Goal: Task Accomplishment & Management: Manage account settings

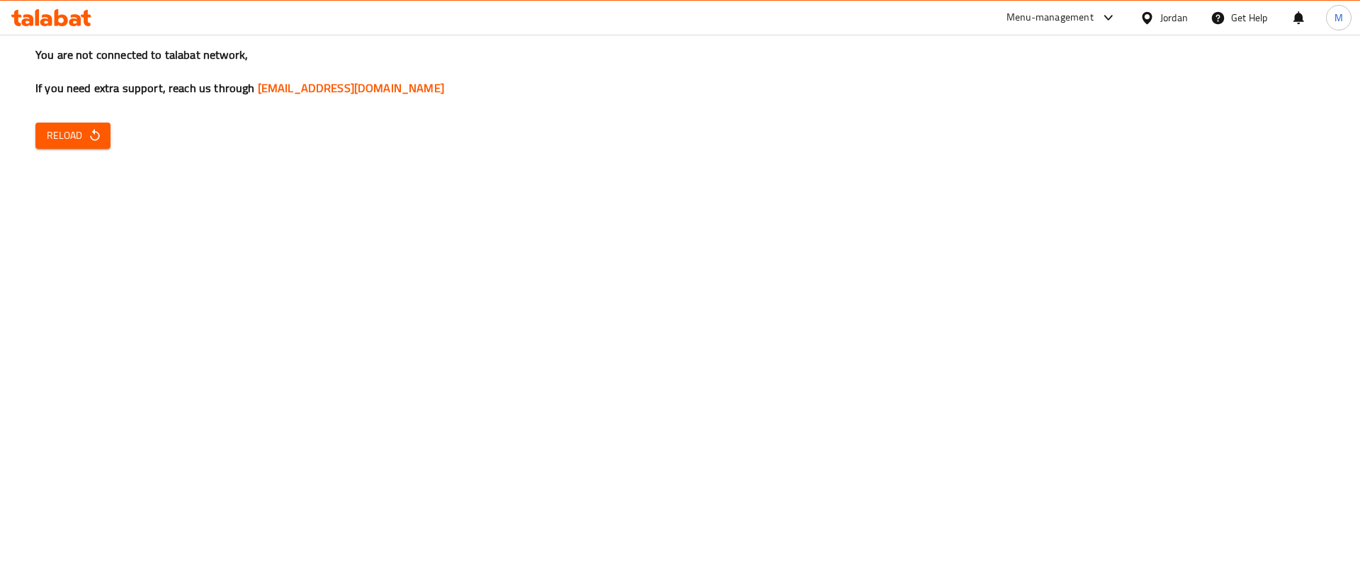
click at [112, 139] on div "You are not connected to talabat network, If you need extra support, reach us t…" at bounding box center [680, 293] width 1360 height 586
click at [103, 139] on button "Reload" at bounding box center [72, 136] width 75 height 26
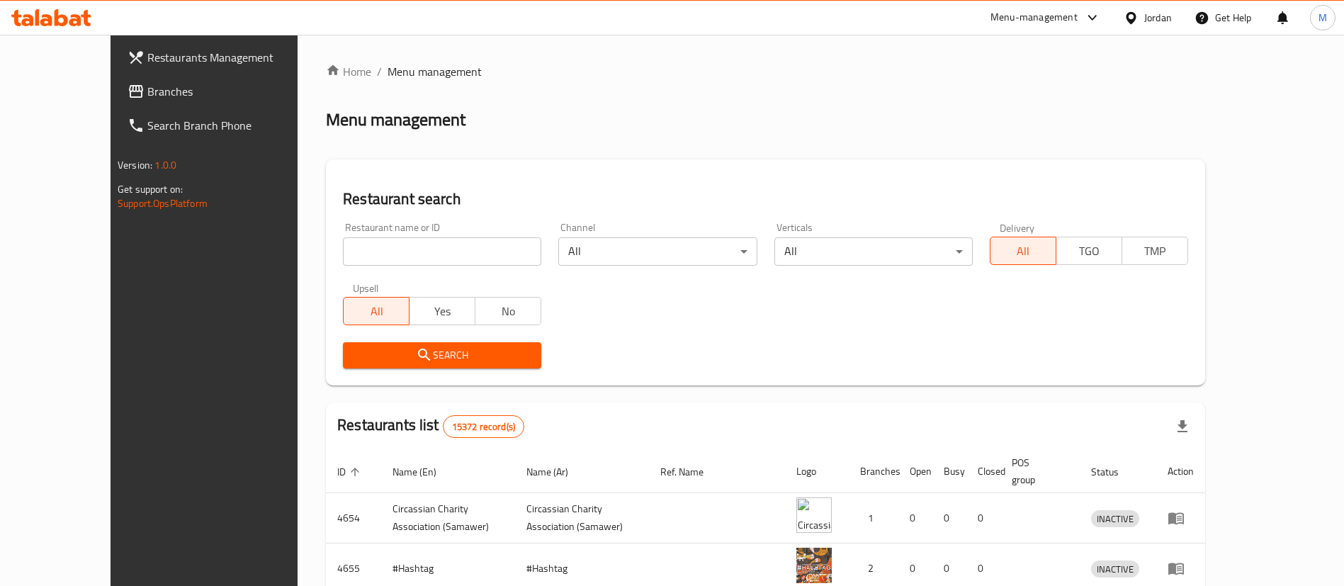
click at [147, 55] on span "Restaurants Management" at bounding box center [235, 57] width 176 height 17
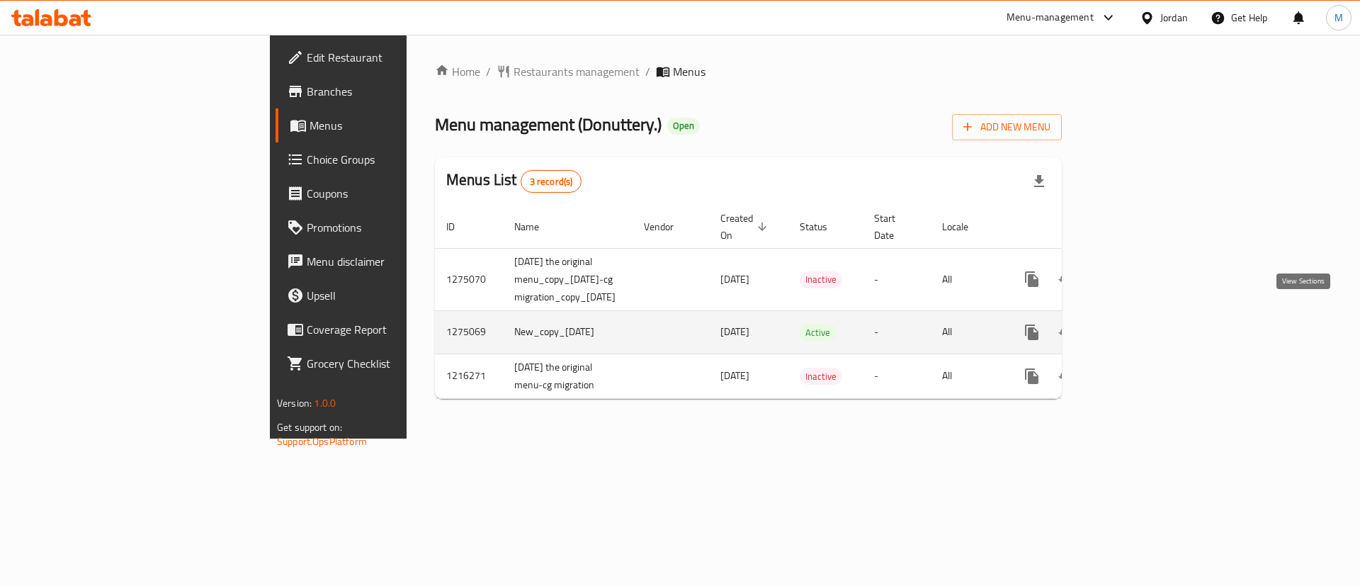
click at [1143, 324] on icon "enhanced table" at bounding box center [1134, 332] width 17 height 17
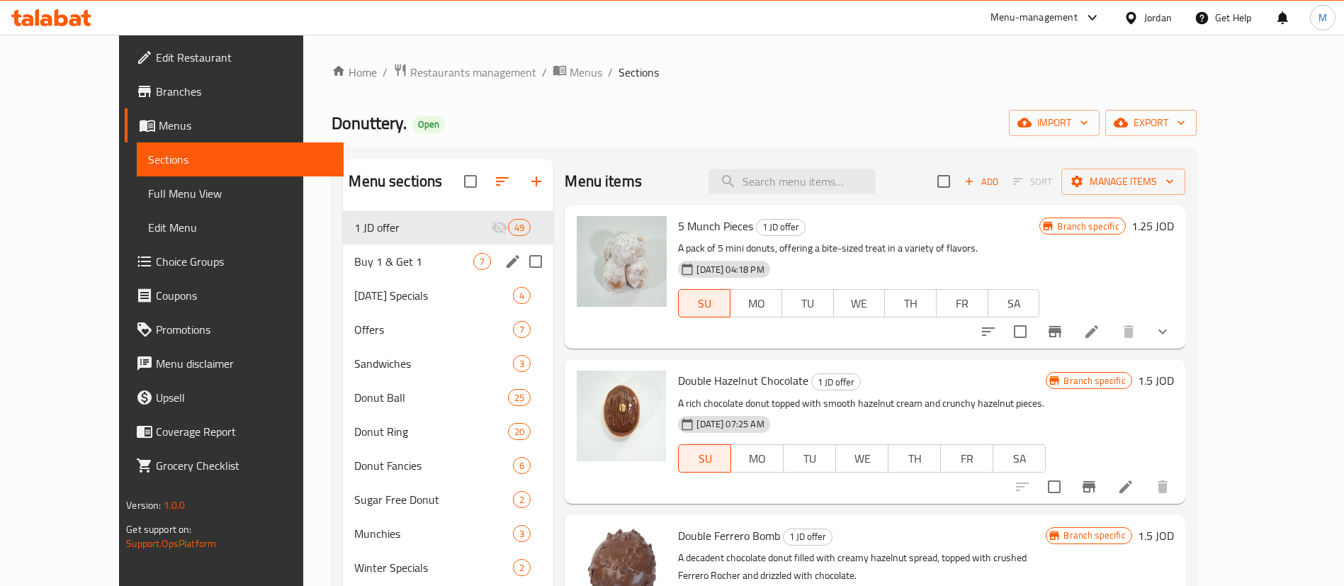
click at [413, 246] on div "Buy 1 & Get 1 7" at bounding box center [448, 261] width 210 height 34
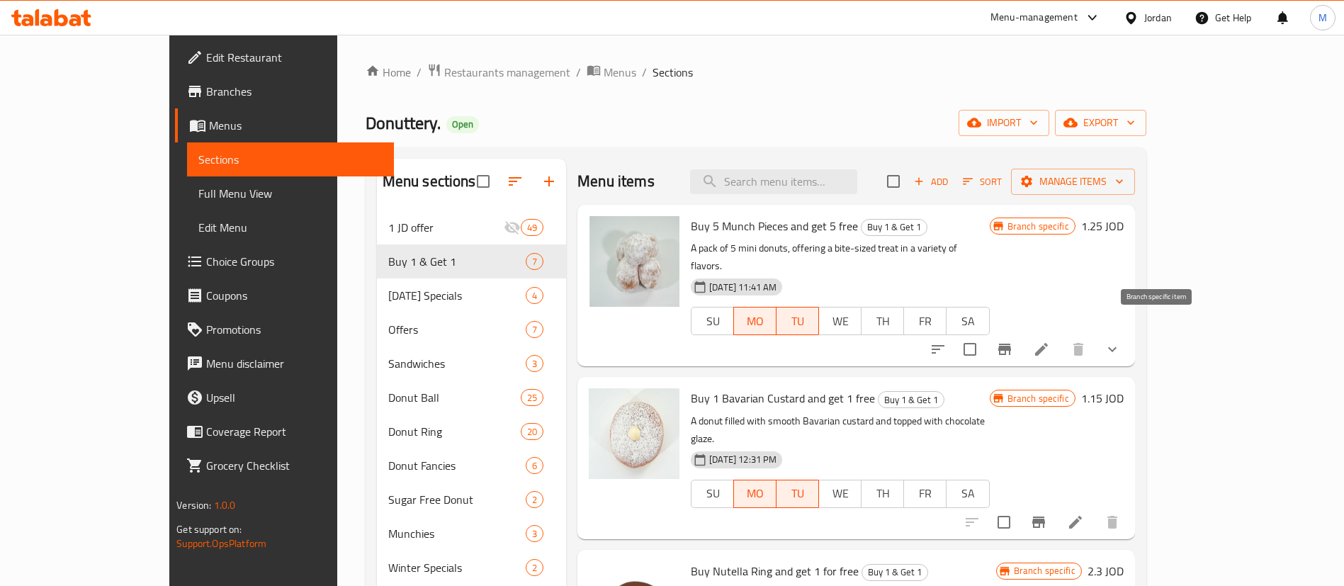
click at [1021, 332] on button "Branch-specific-item" at bounding box center [1004, 349] width 34 height 34
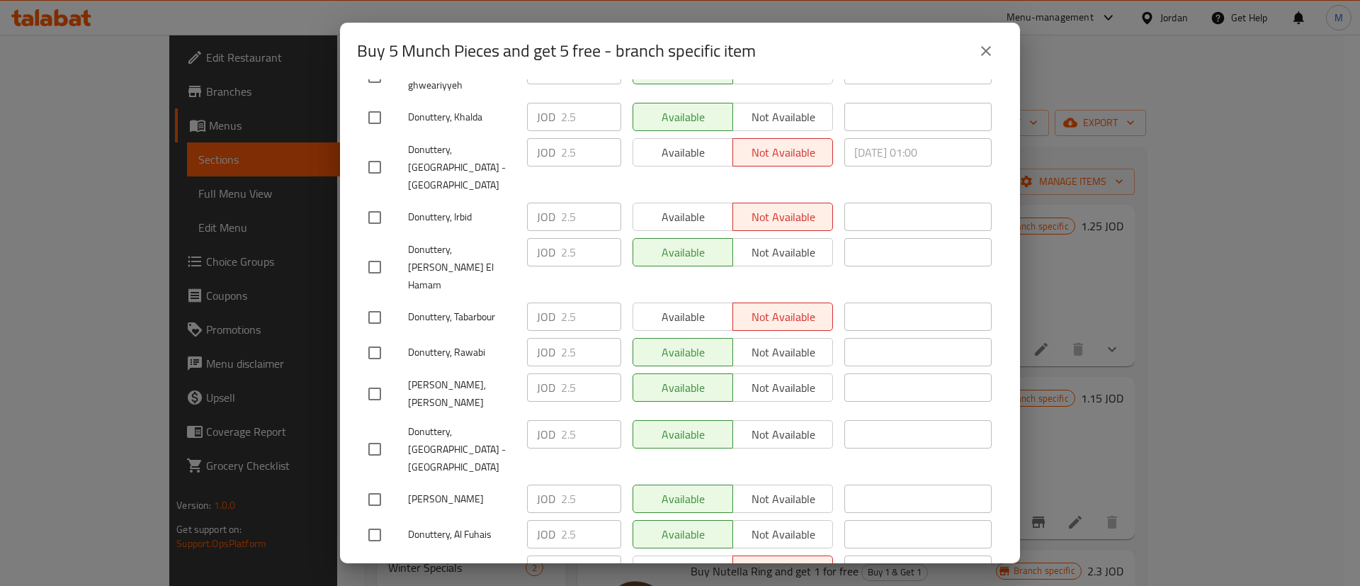
scroll to position [340, 0]
drag, startPoint x: 980, startPoint y: 55, endPoint x: 1023, endPoint y: 177, distance: 129.7
click at [981, 55] on icon "close" at bounding box center [986, 51] width 17 height 17
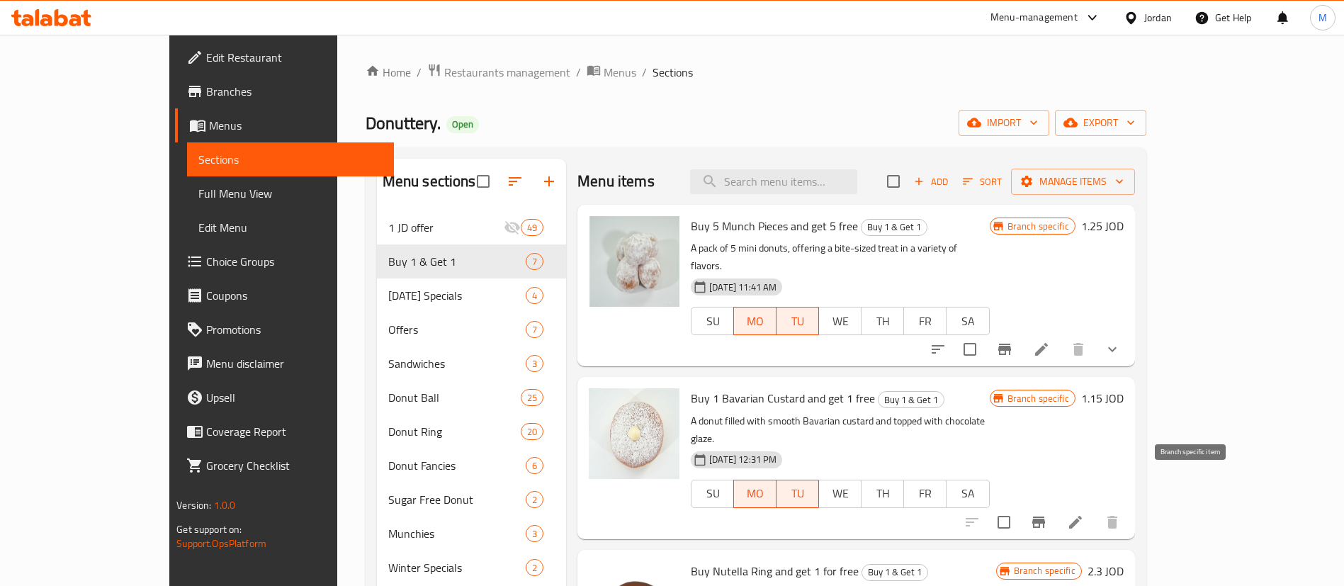
click at [1047, 514] on icon "Branch-specific-item" at bounding box center [1038, 522] width 17 height 17
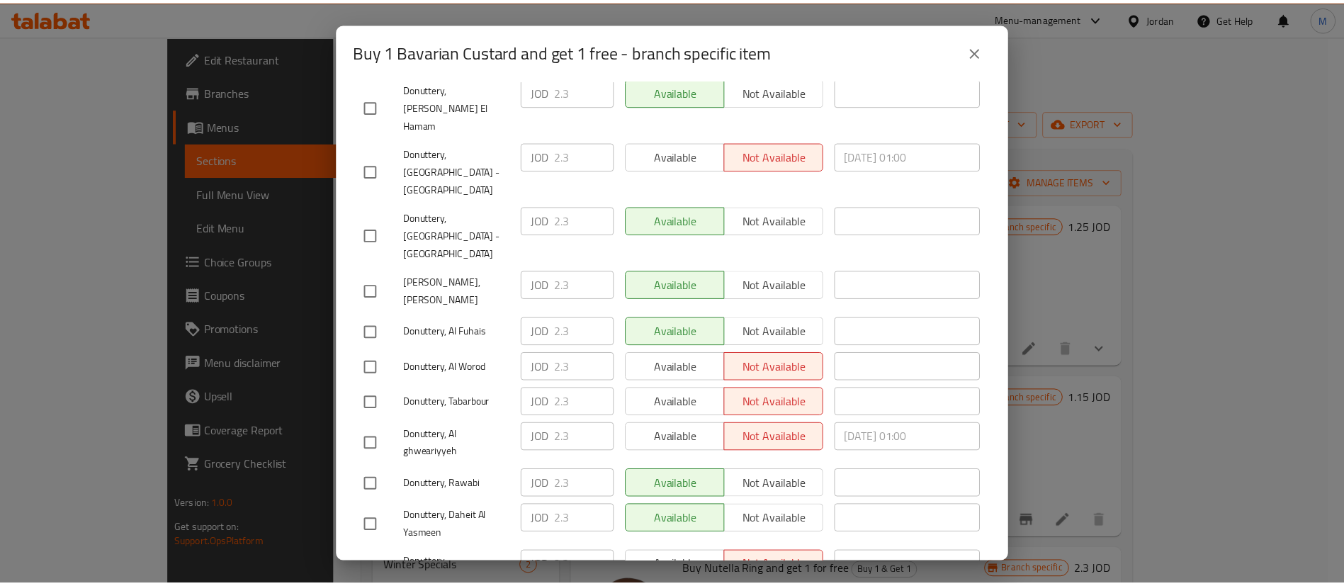
scroll to position [318, 0]
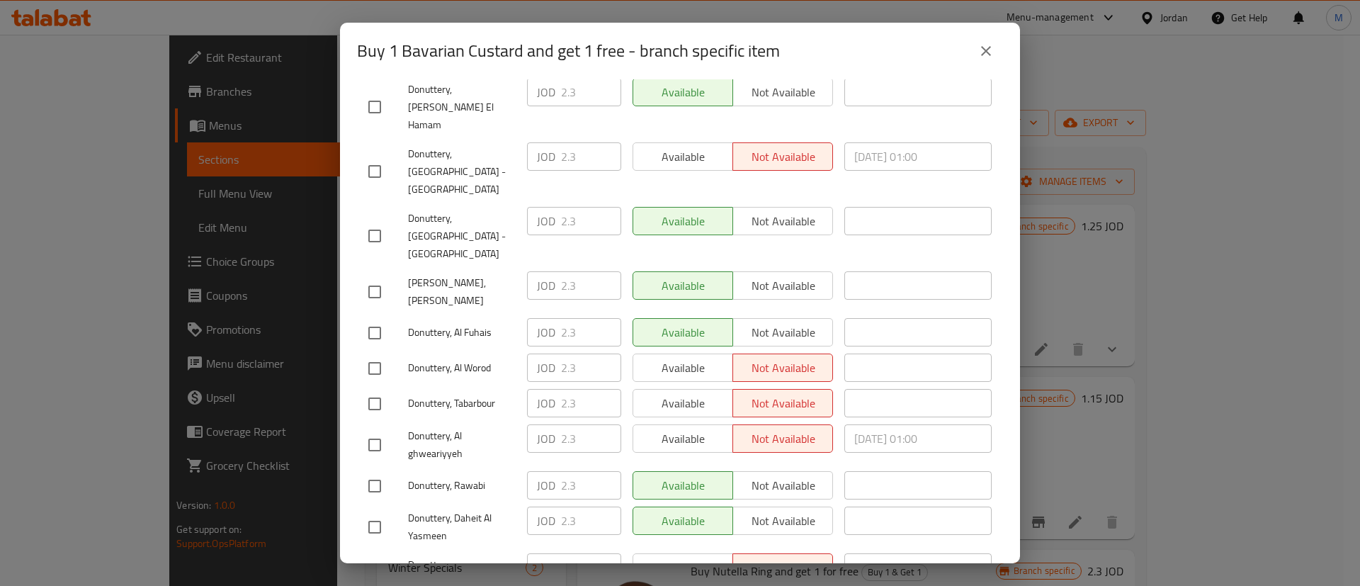
click at [990, 50] on icon "close" at bounding box center [986, 51] width 17 height 17
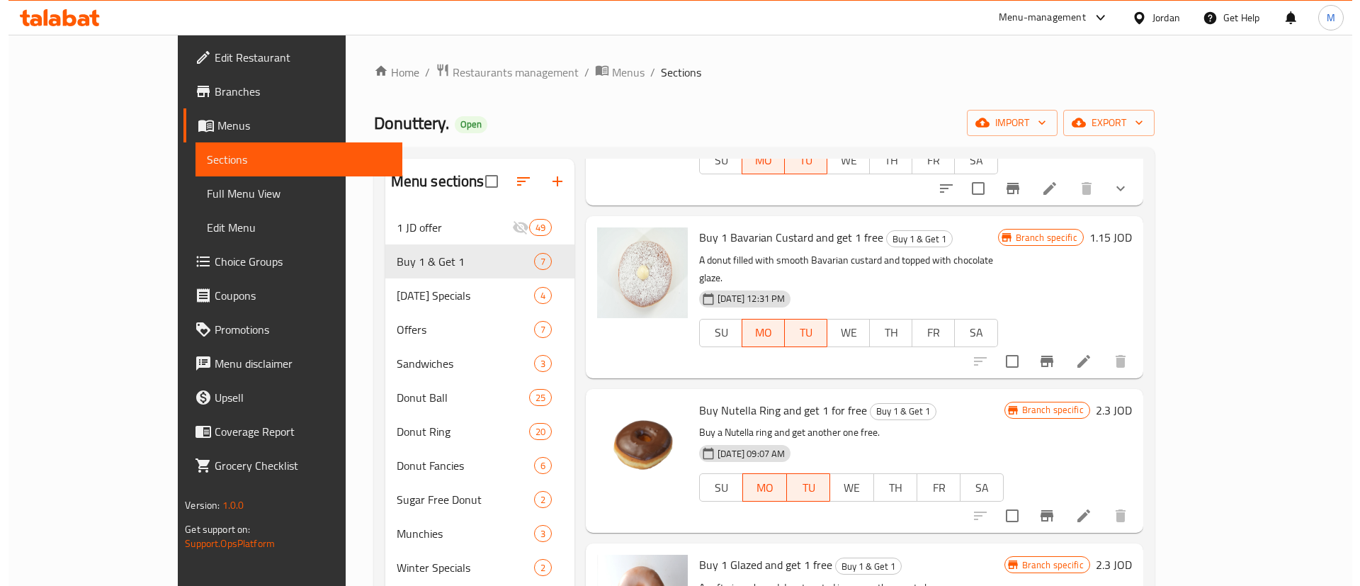
scroll to position [162, 0]
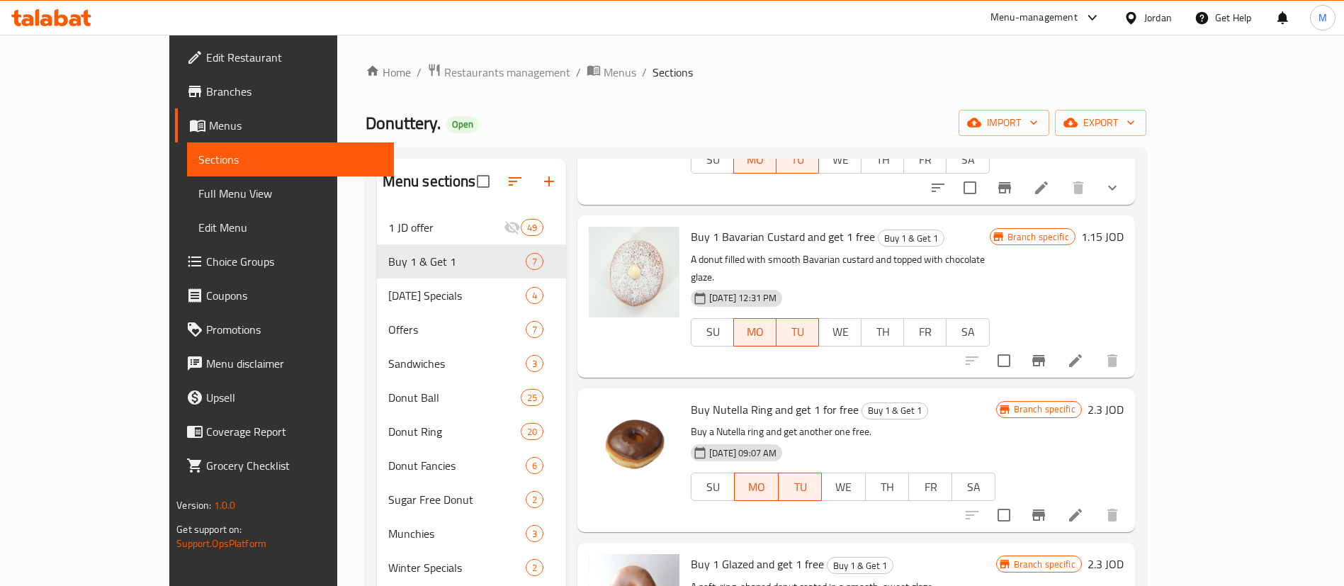
click at [1047, 506] on icon "Branch-specific-item" at bounding box center [1038, 514] width 17 height 17
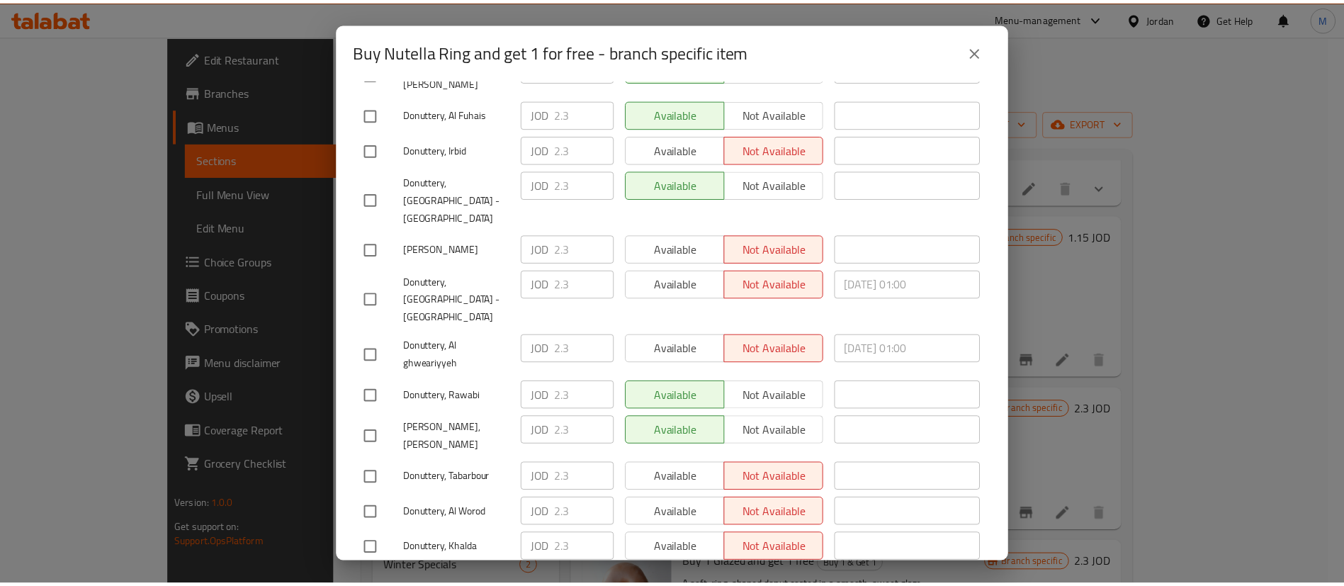
scroll to position [281, 0]
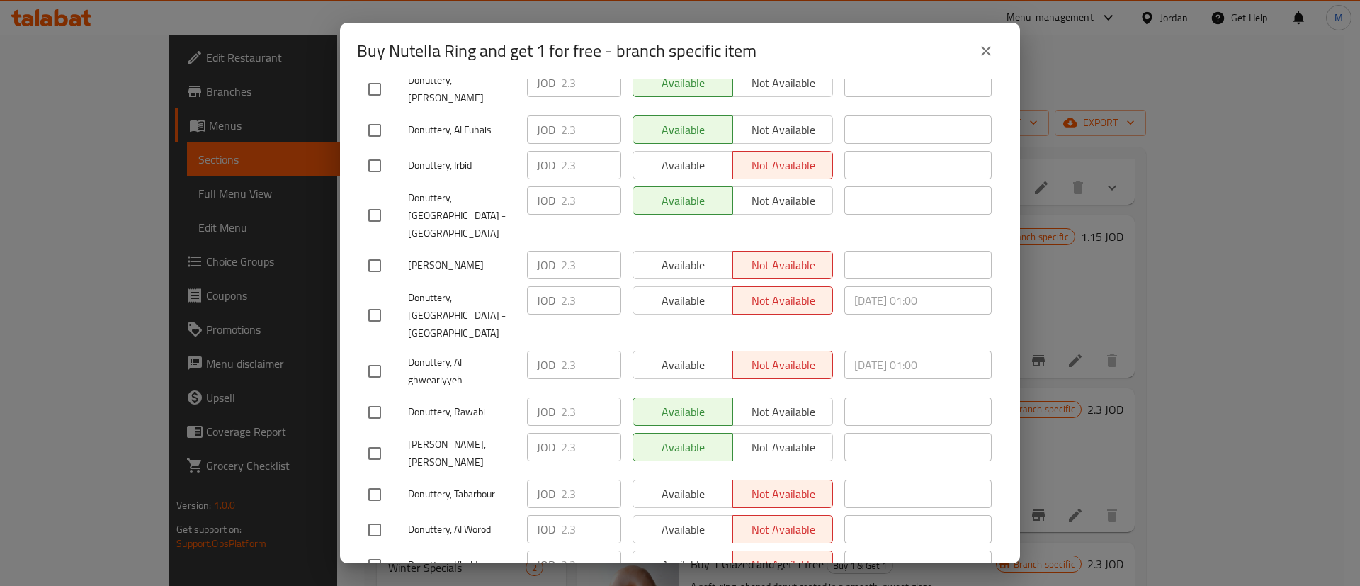
click at [980, 57] on icon "close" at bounding box center [986, 51] width 17 height 17
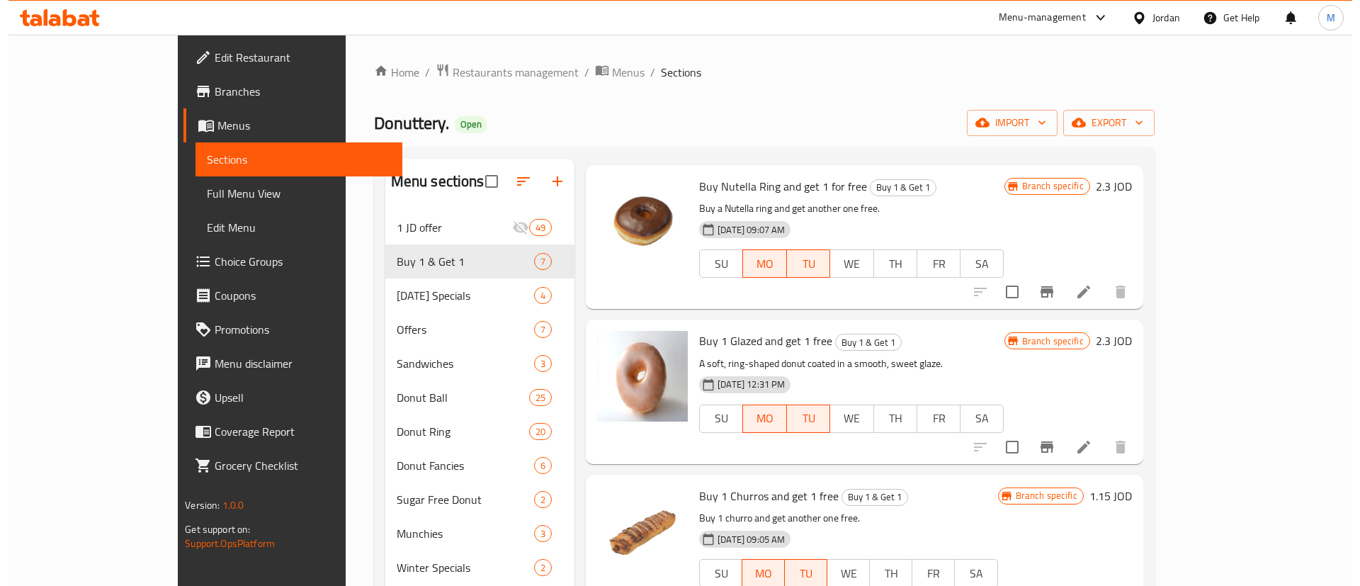
scroll to position [387, 0]
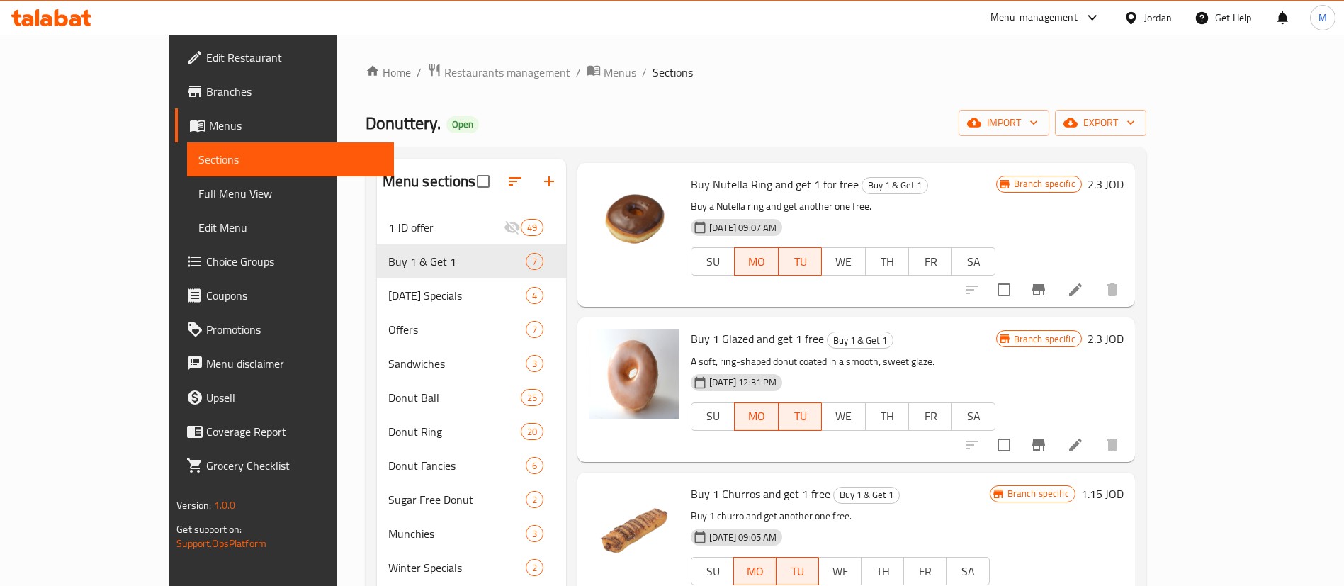
click at [1055, 428] on button "Branch-specific-item" at bounding box center [1038, 445] width 34 height 34
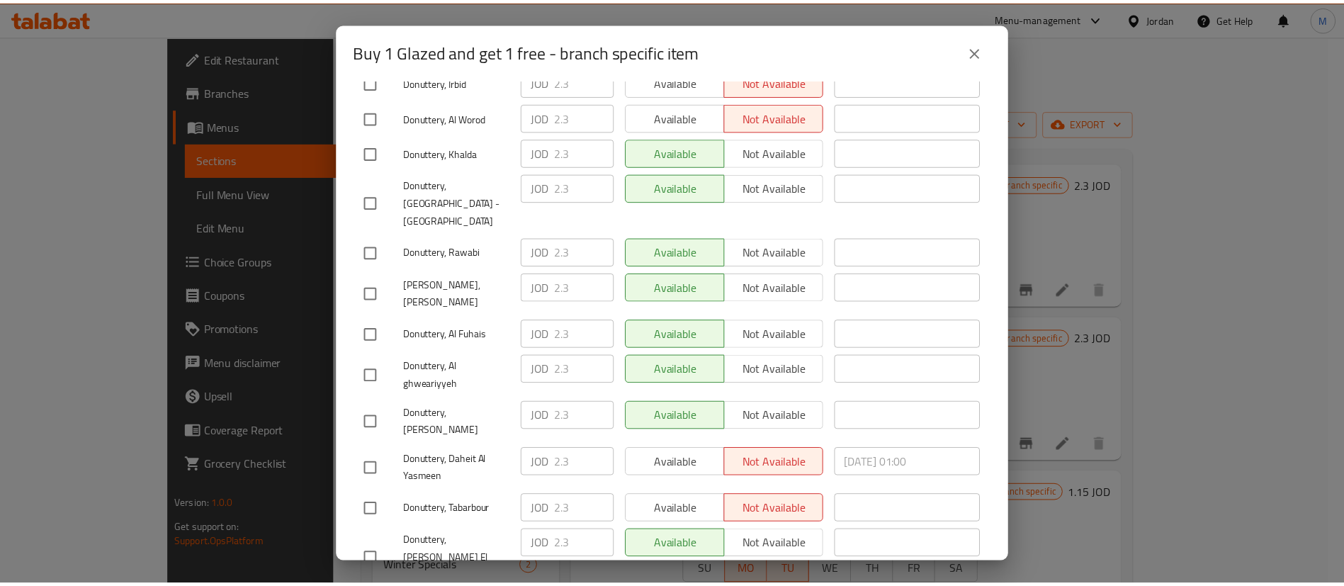
scroll to position [410, 0]
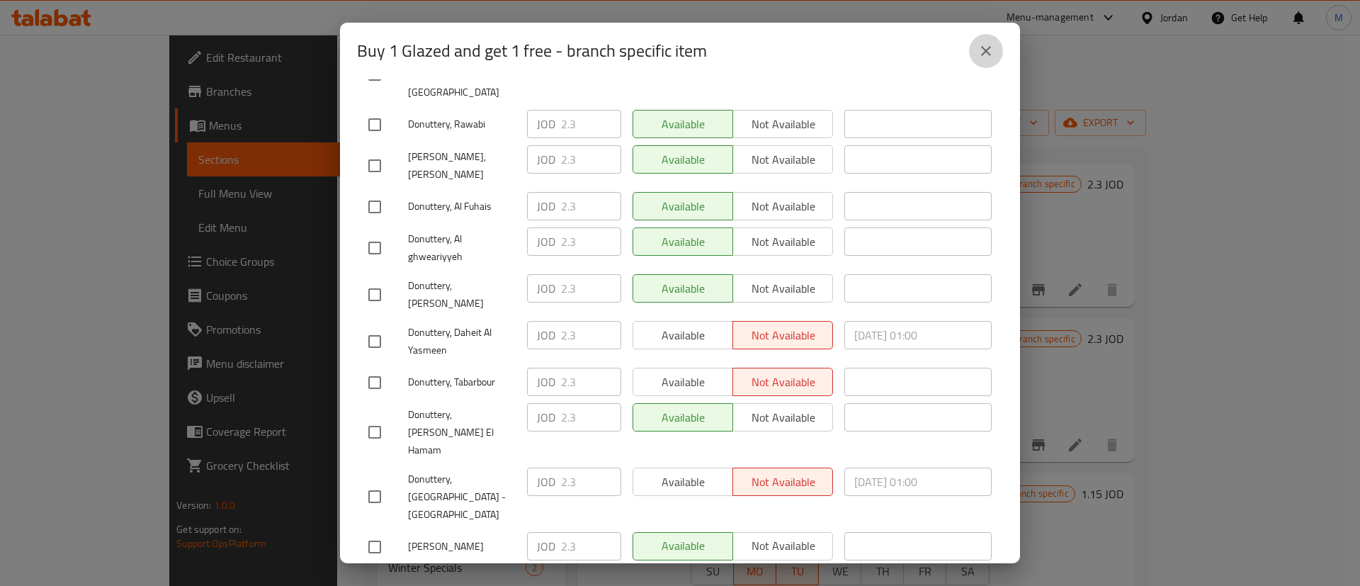
click at [976, 60] on button "close" at bounding box center [986, 51] width 34 height 34
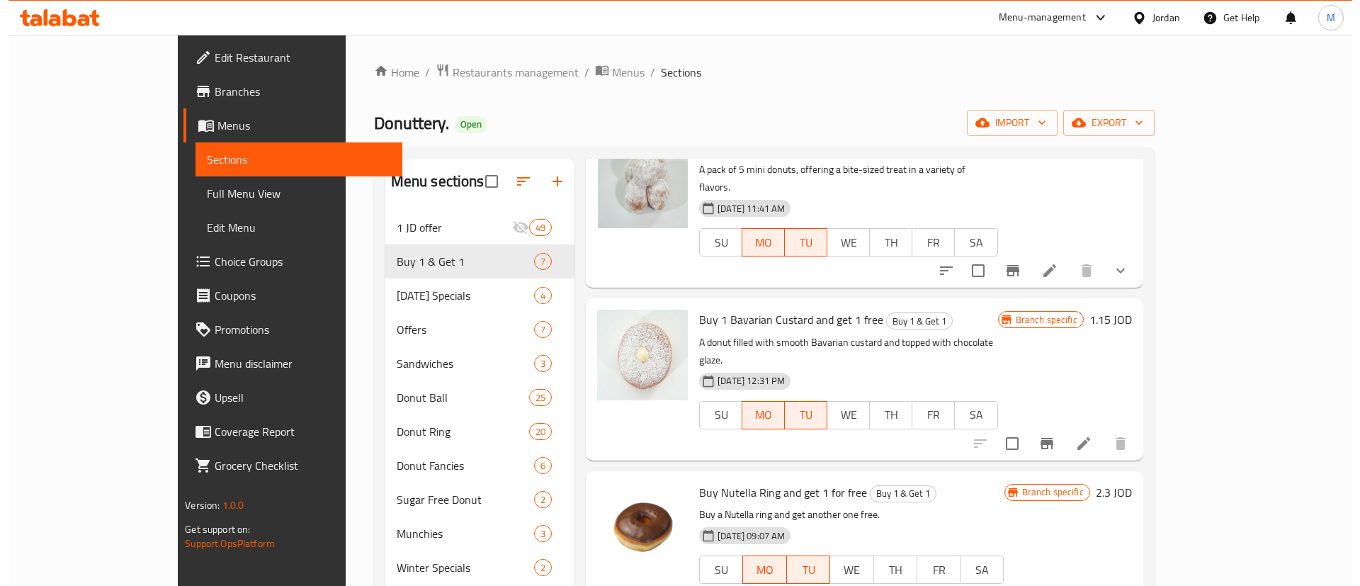
scroll to position [60, 0]
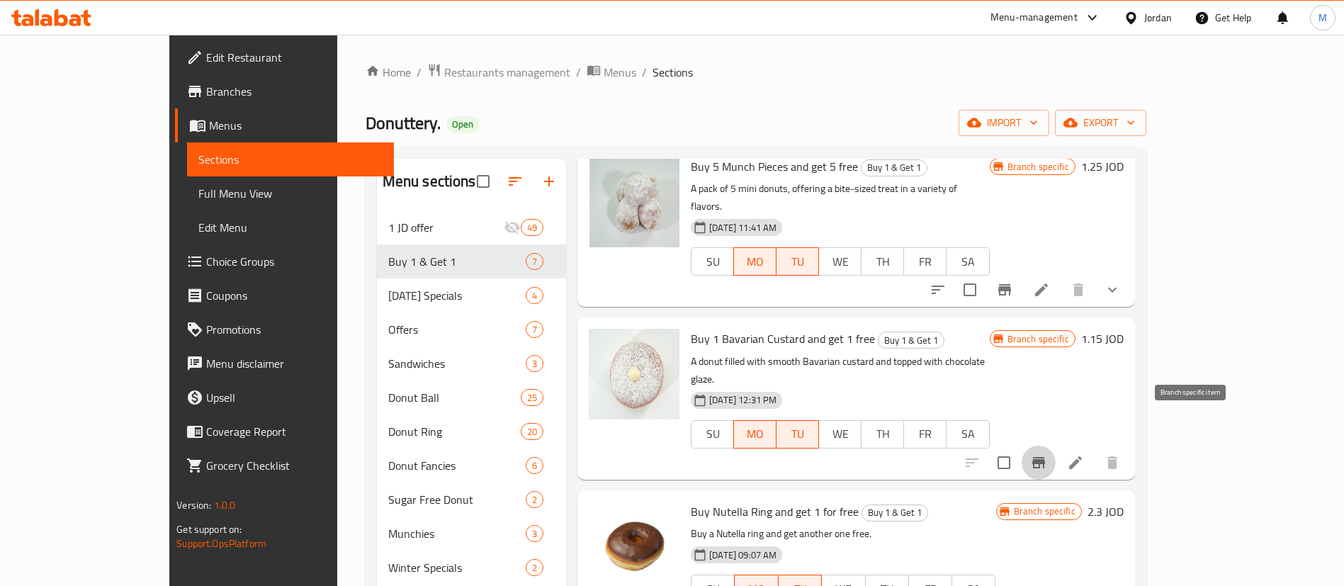
click at [1047, 454] on icon "Branch-specific-item" at bounding box center [1038, 462] width 17 height 17
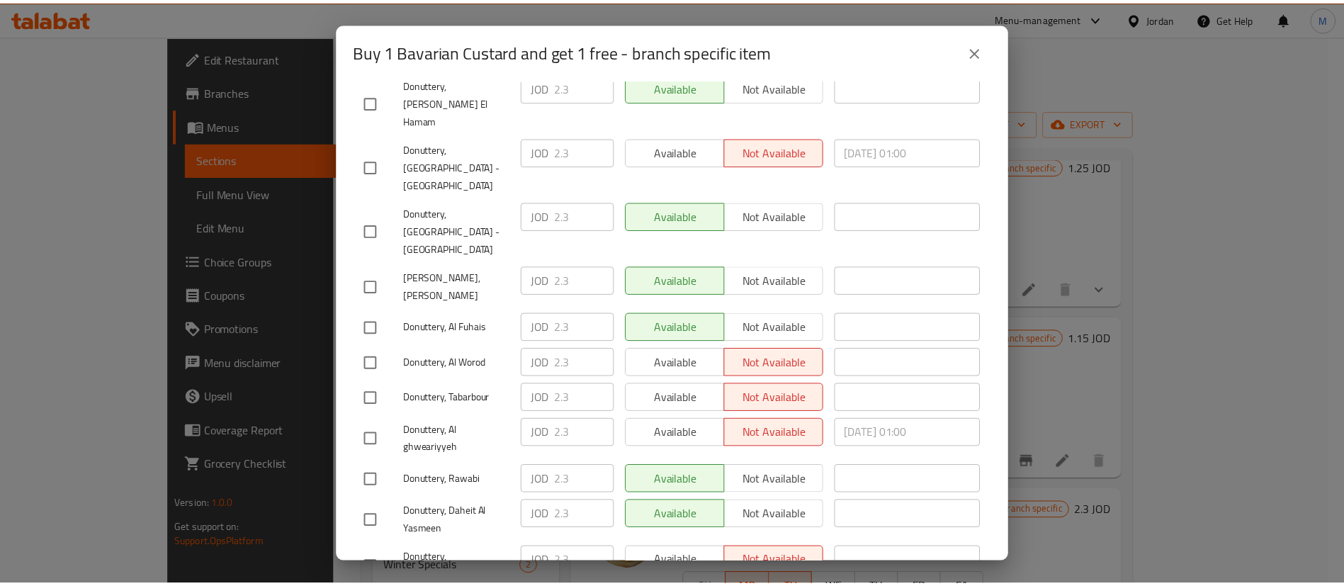
scroll to position [322, 0]
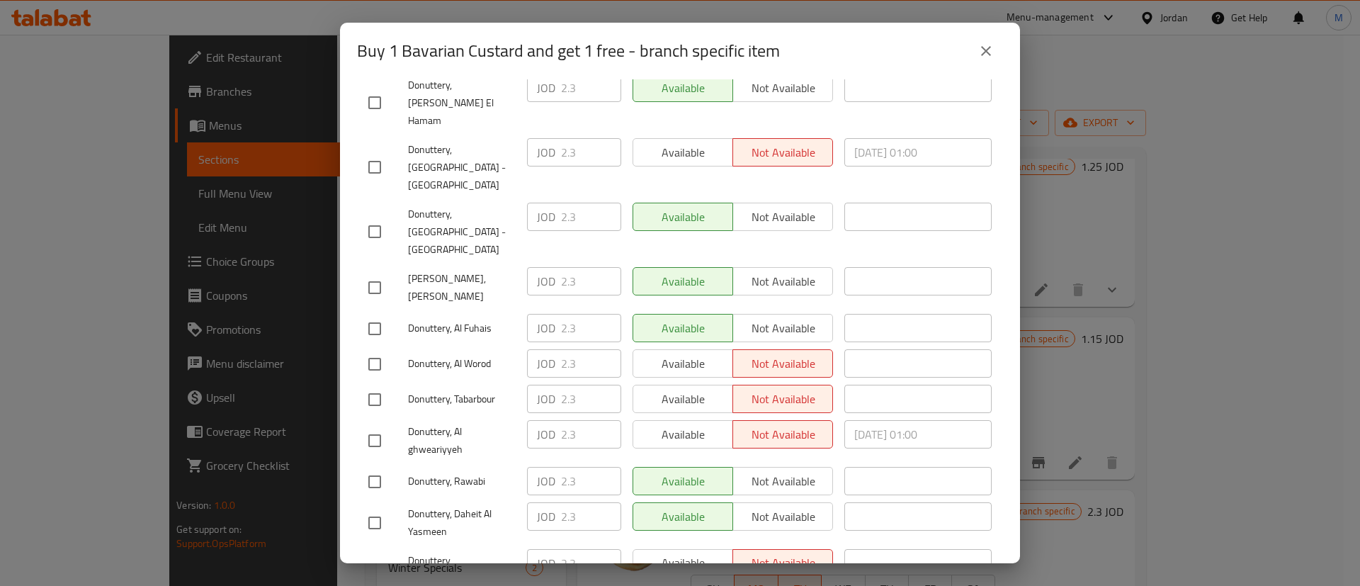
click at [989, 47] on icon "close" at bounding box center [986, 51] width 17 height 17
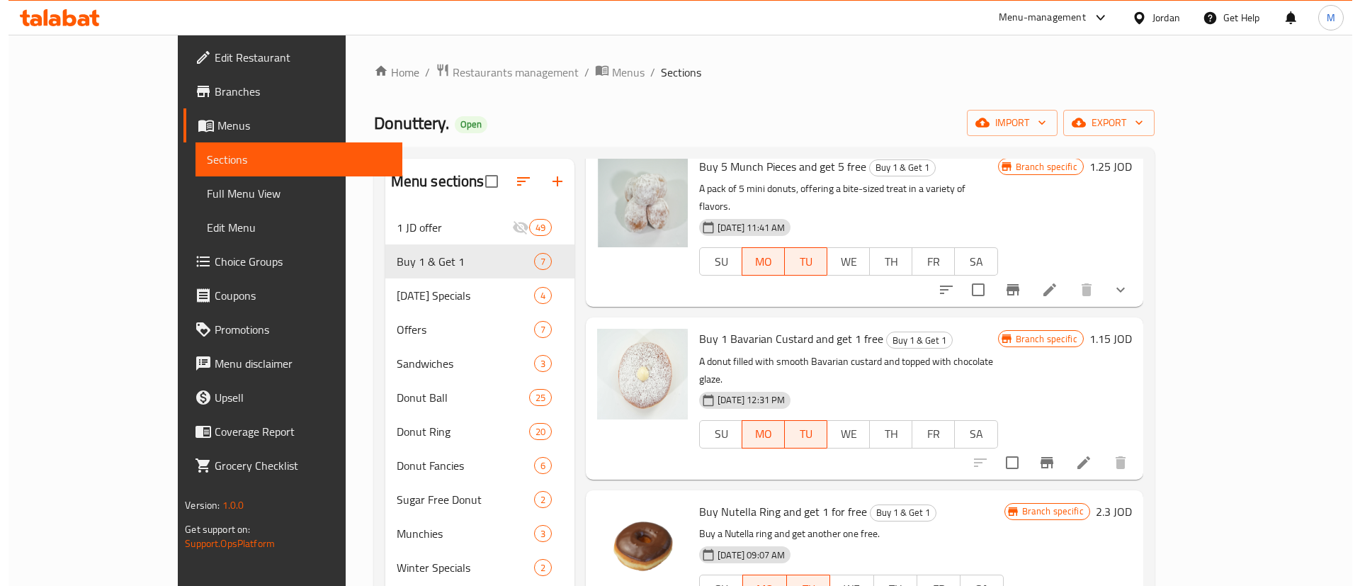
scroll to position [48, 0]
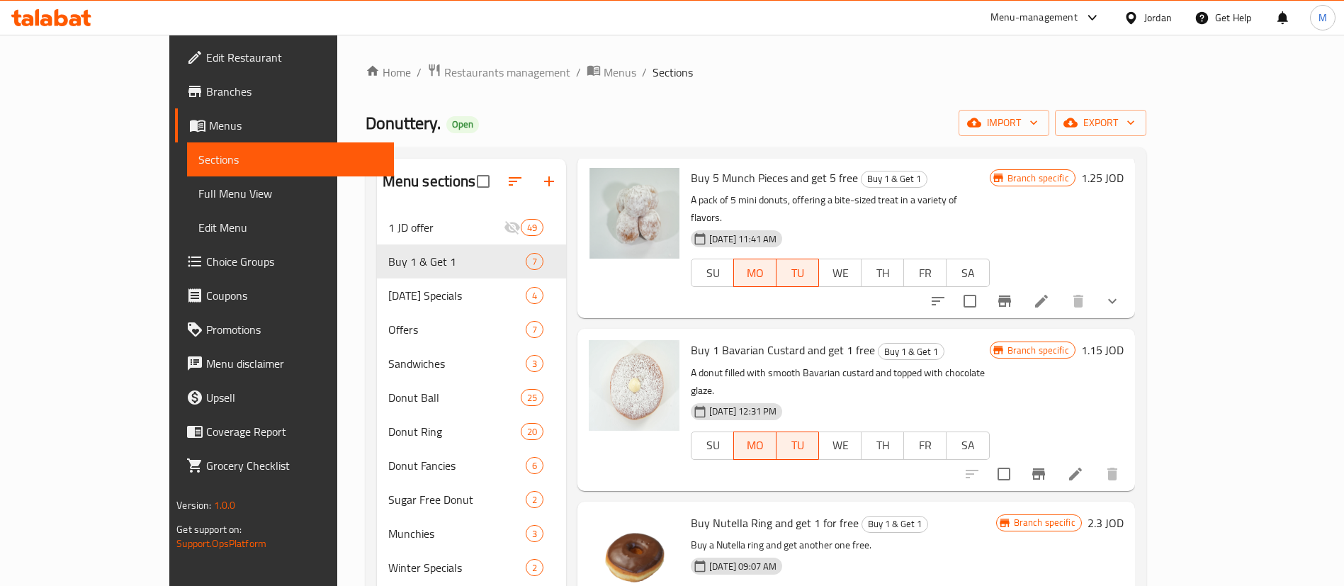
click at [1013, 293] on icon "Branch-specific-item" at bounding box center [1004, 301] width 17 height 17
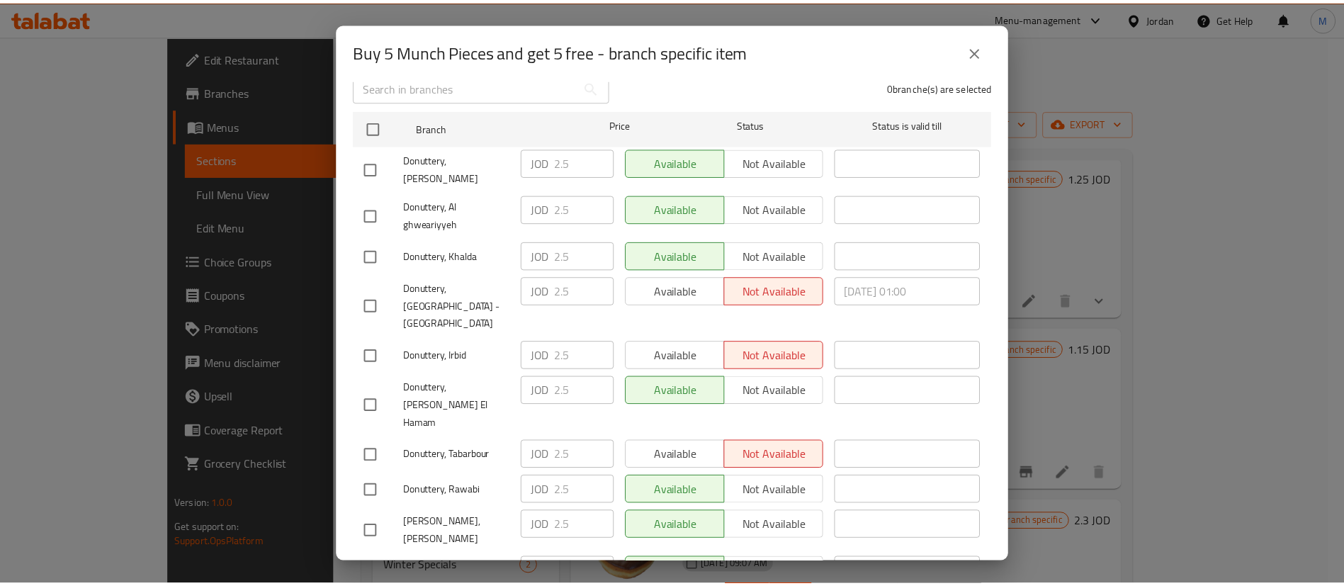
scroll to position [199, 0]
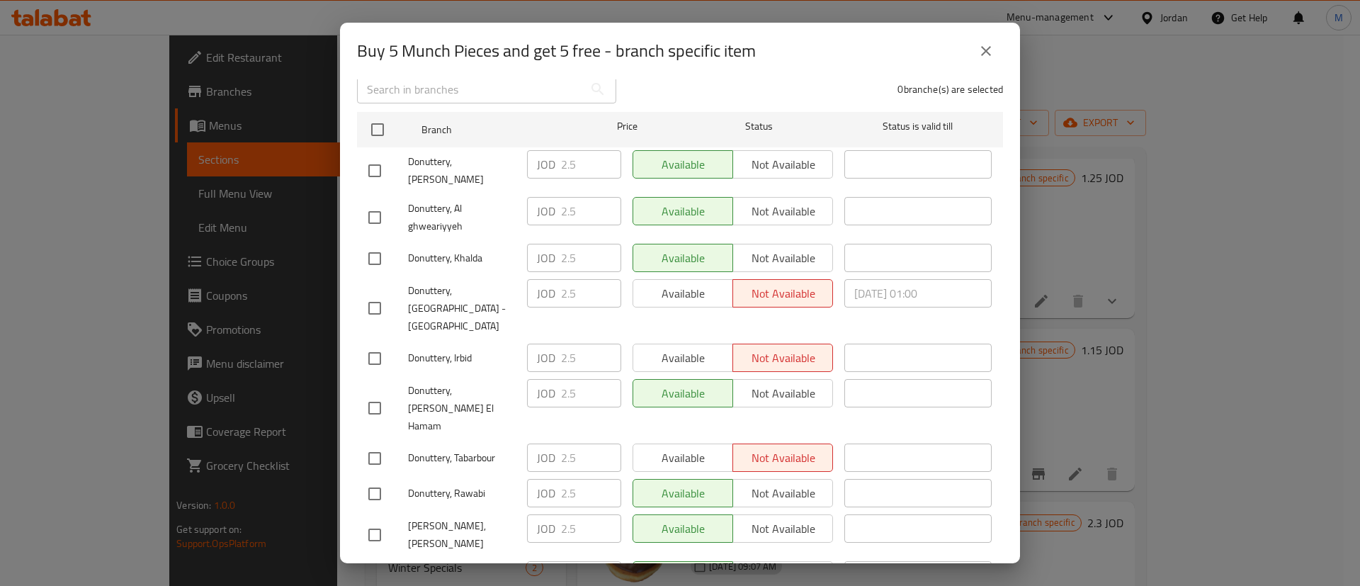
click at [989, 53] on icon "close" at bounding box center [986, 51] width 10 height 10
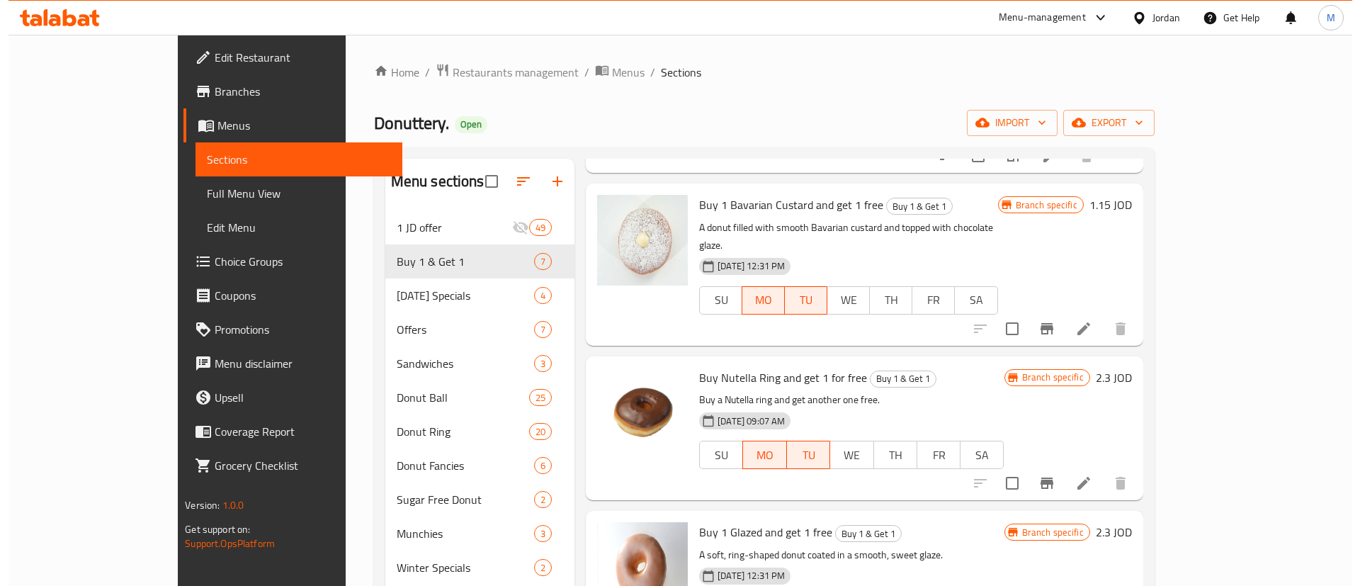
scroll to position [195, 0]
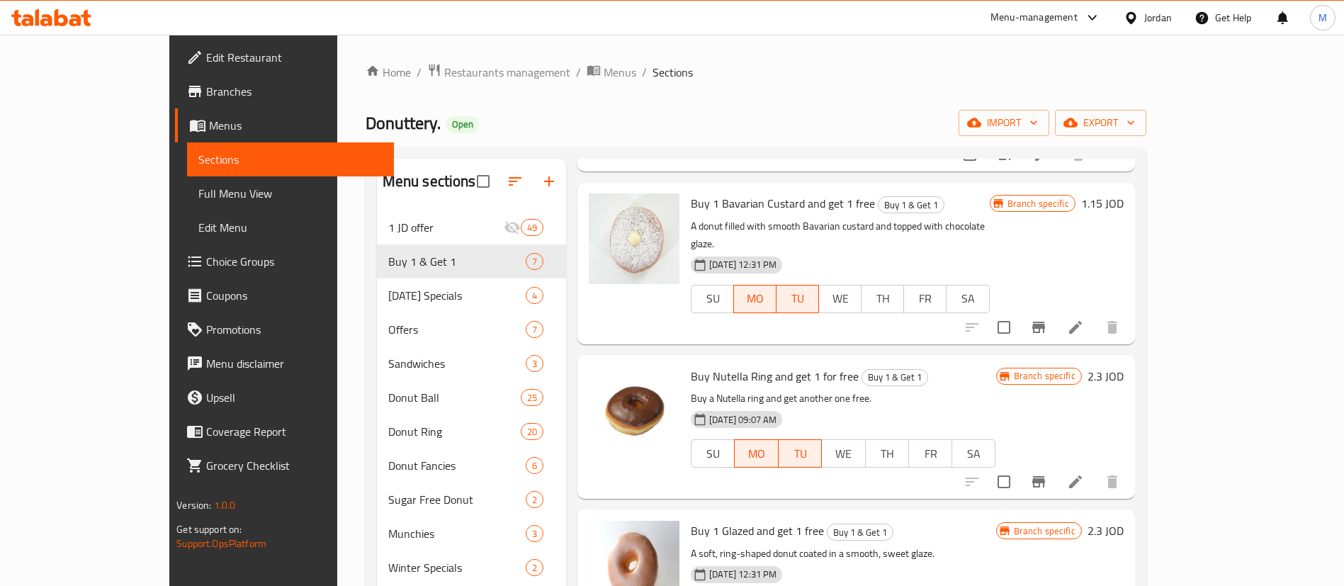
click at [1045, 476] on icon "Branch-specific-item" at bounding box center [1038, 481] width 13 height 11
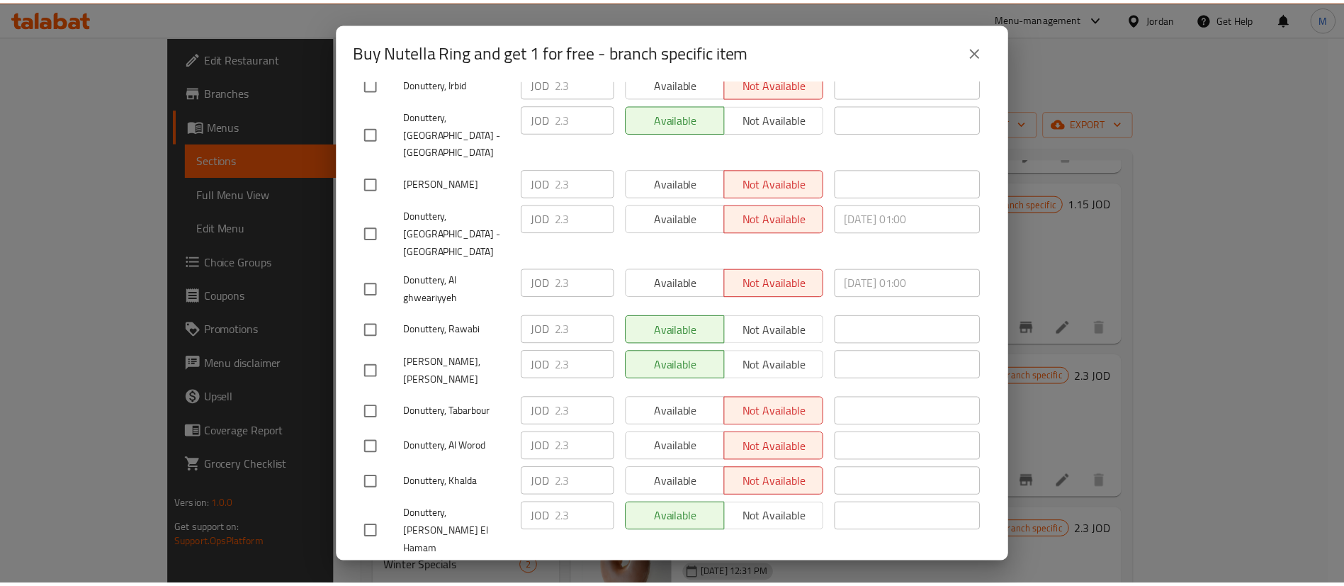
scroll to position [370, 0]
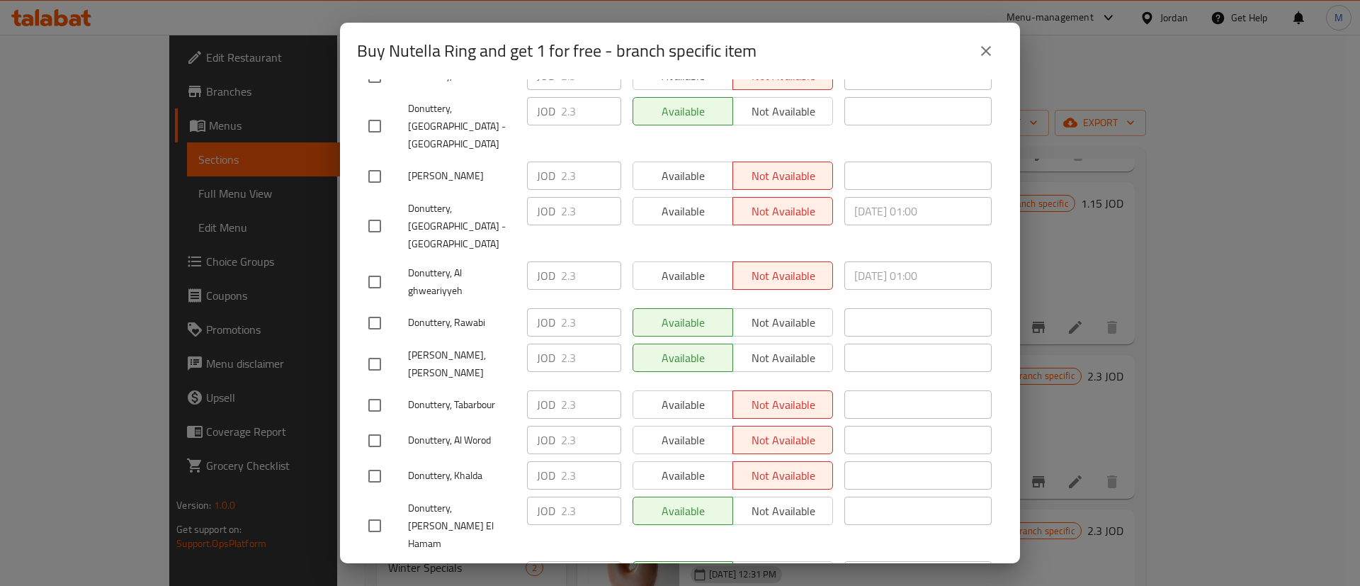
click at [984, 51] on icon "close" at bounding box center [986, 51] width 17 height 17
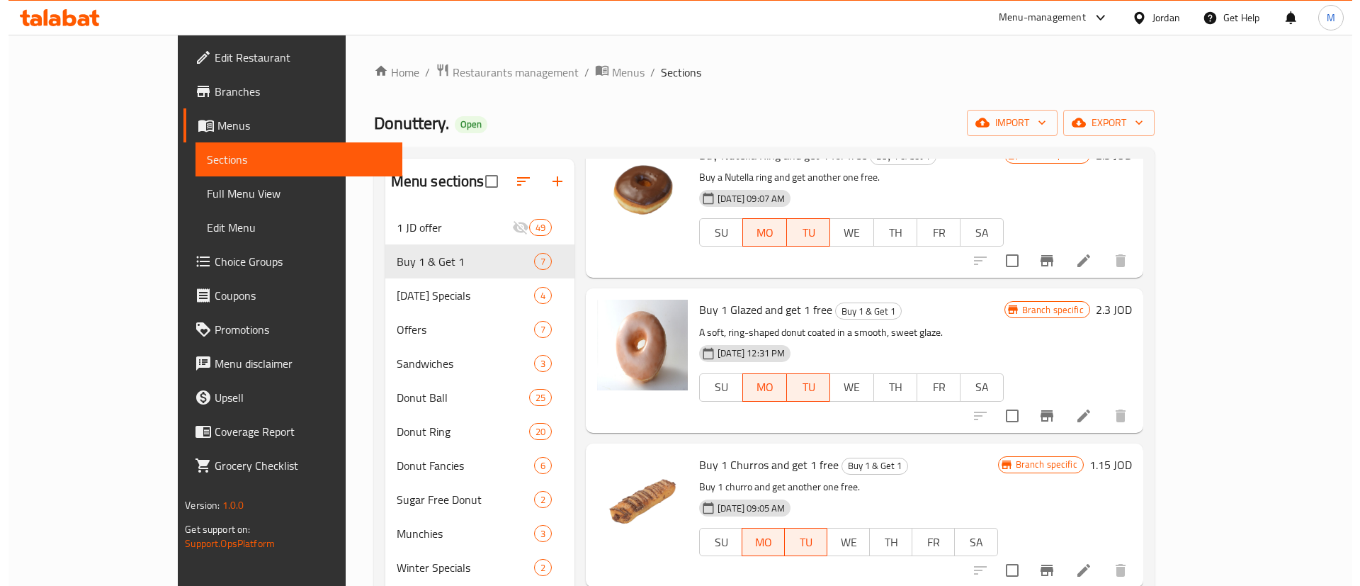
scroll to position [418, 0]
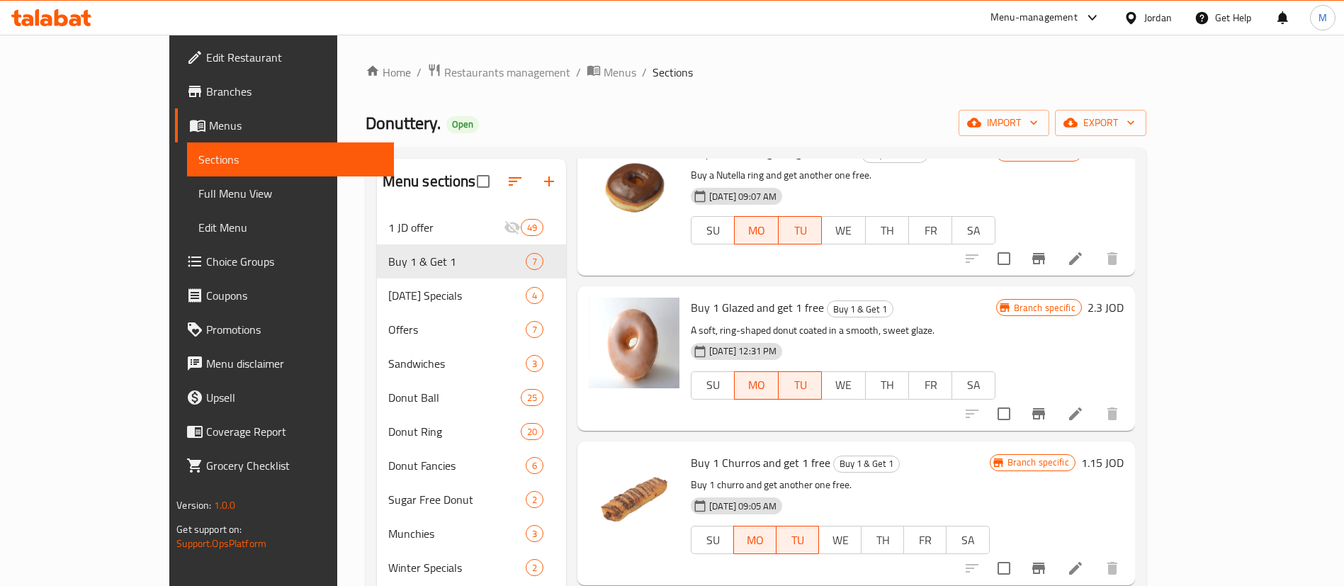
click at [1055, 397] on button "Branch-specific-item" at bounding box center [1038, 414] width 34 height 34
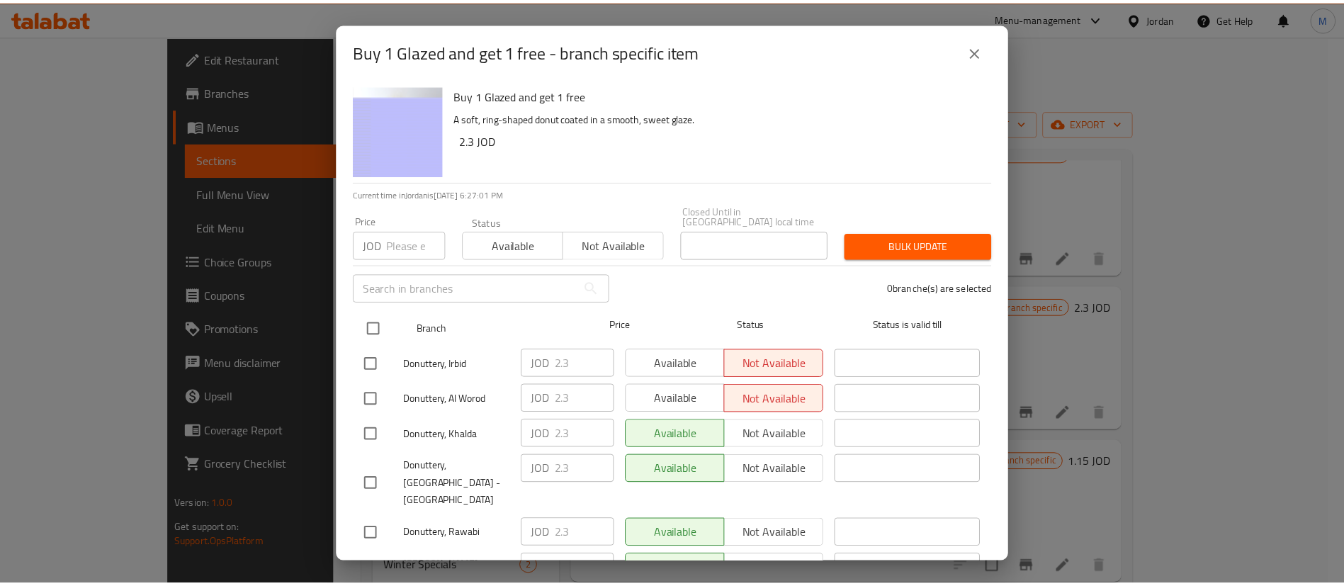
scroll to position [410, 0]
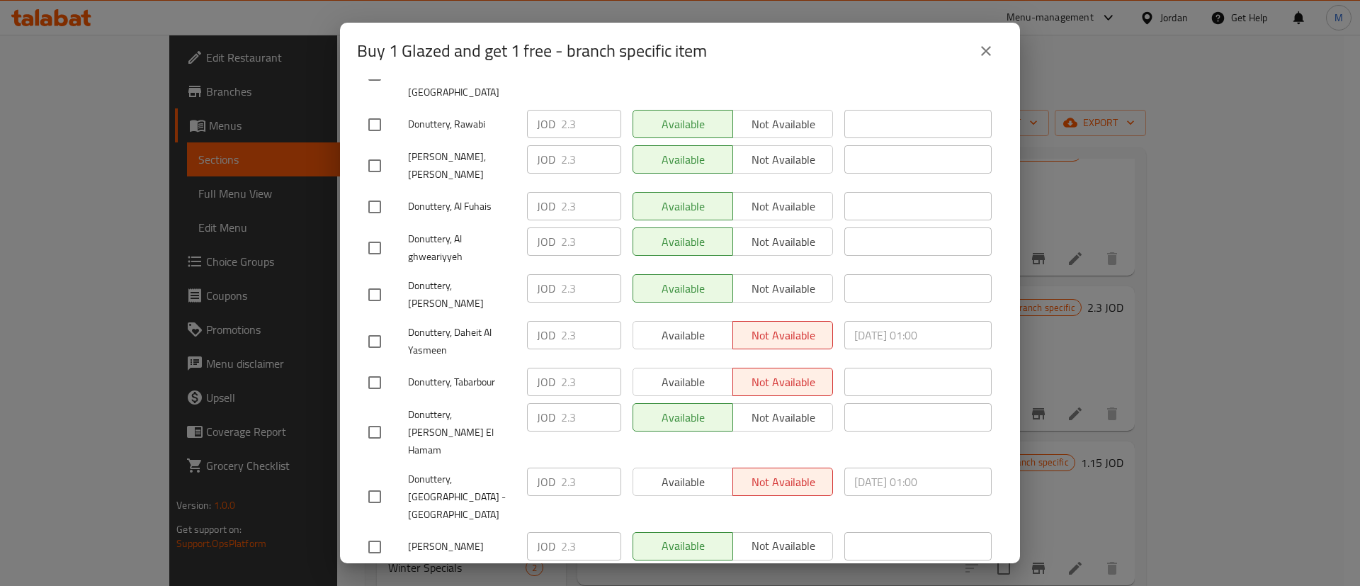
click at [380, 327] on input "checkbox" at bounding box center [375, 342] width 30 height 30
checkbox input "true"
click at [658, 321] on button "Available" at bounding box center [683, 335] width 101 height 28
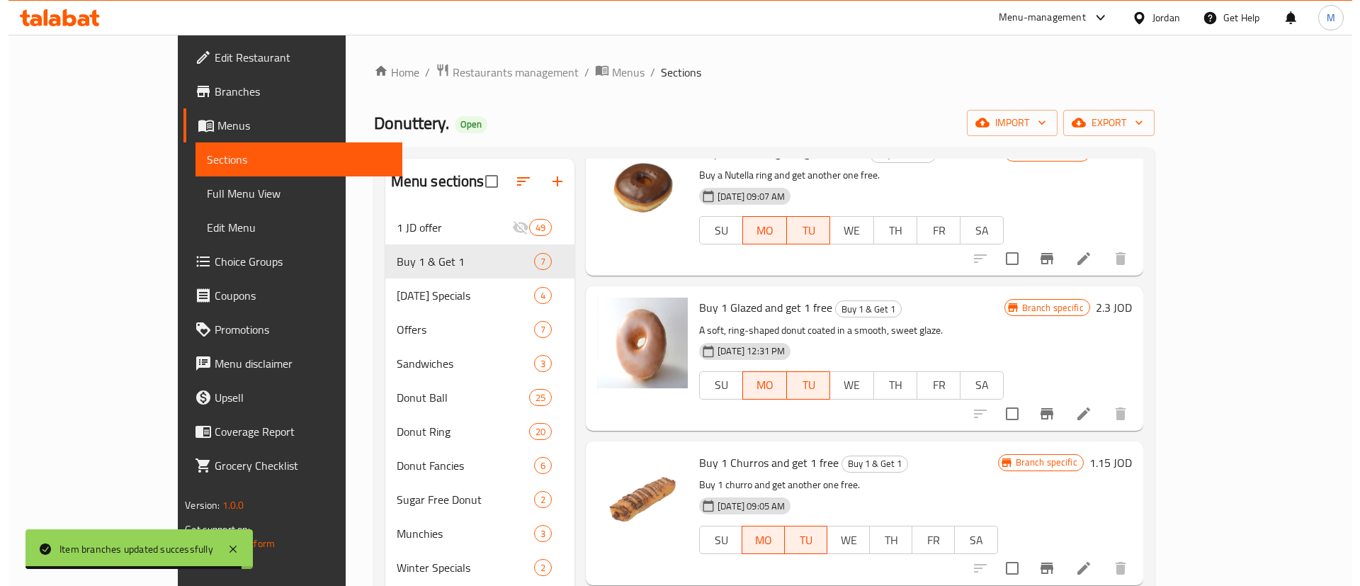
scroll to position [0, 0]
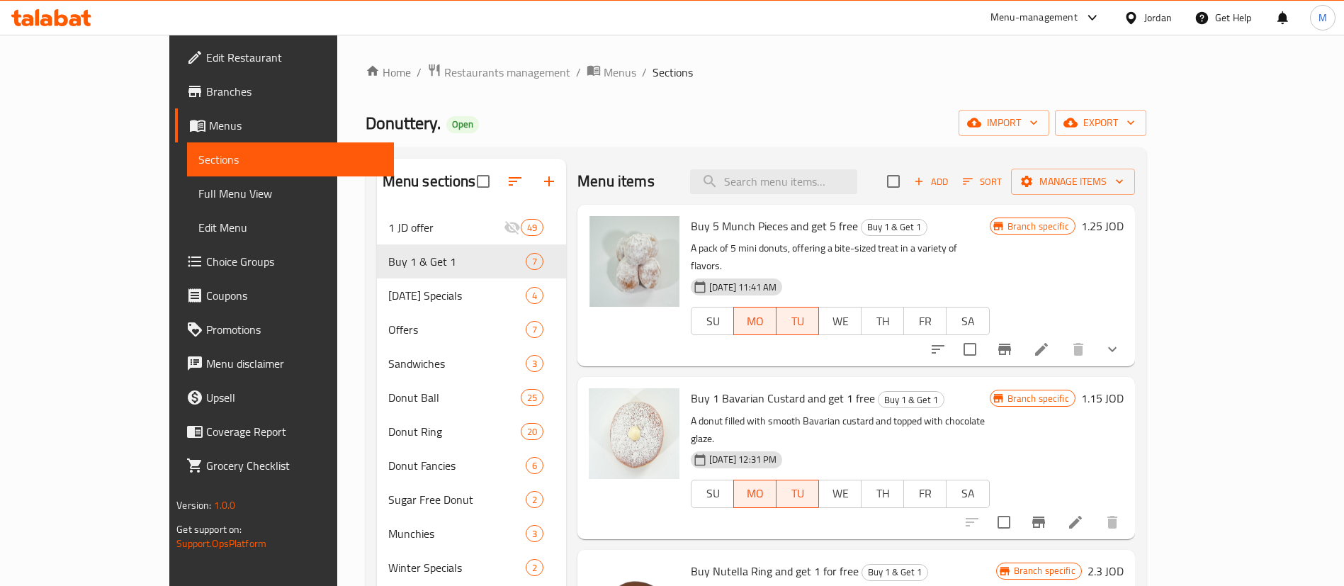
click at [1013, 341] on icon "Branch-specific-item" at bounding box center [1004, 349] width 17 height 17
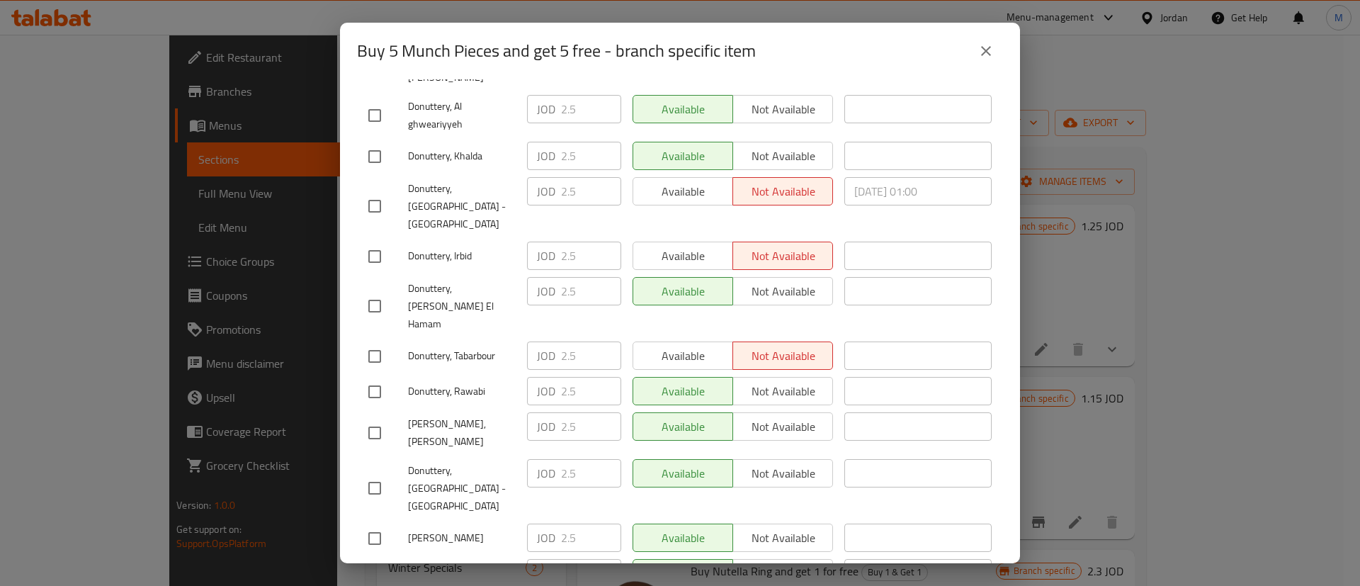
scroll to position [302, 0]
click at [373, 191] on input "checkbox" at bounding box center [375, 206] width 30 height 30
click at [375, 191] on input "checkbox" at bounding box center [375, 206] width 30 height 30
checkbox input "false"
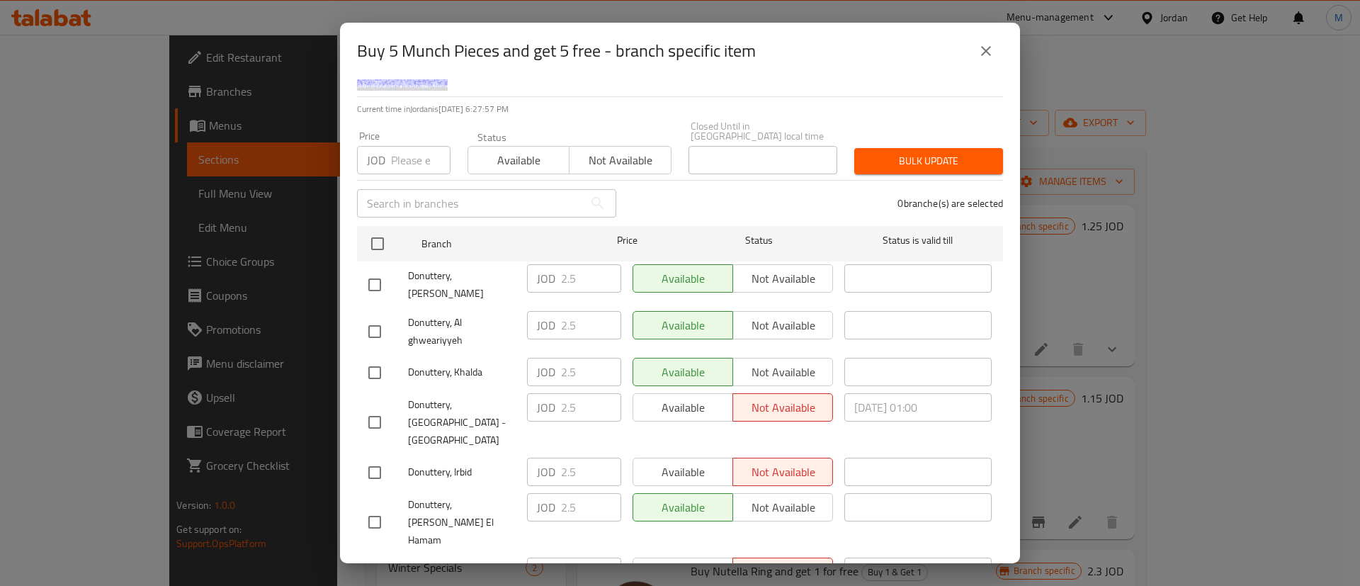
scroll to position [84, 0]
click at [990, 66] on button "close" at bounding box center [986, 51] width 34 height 34
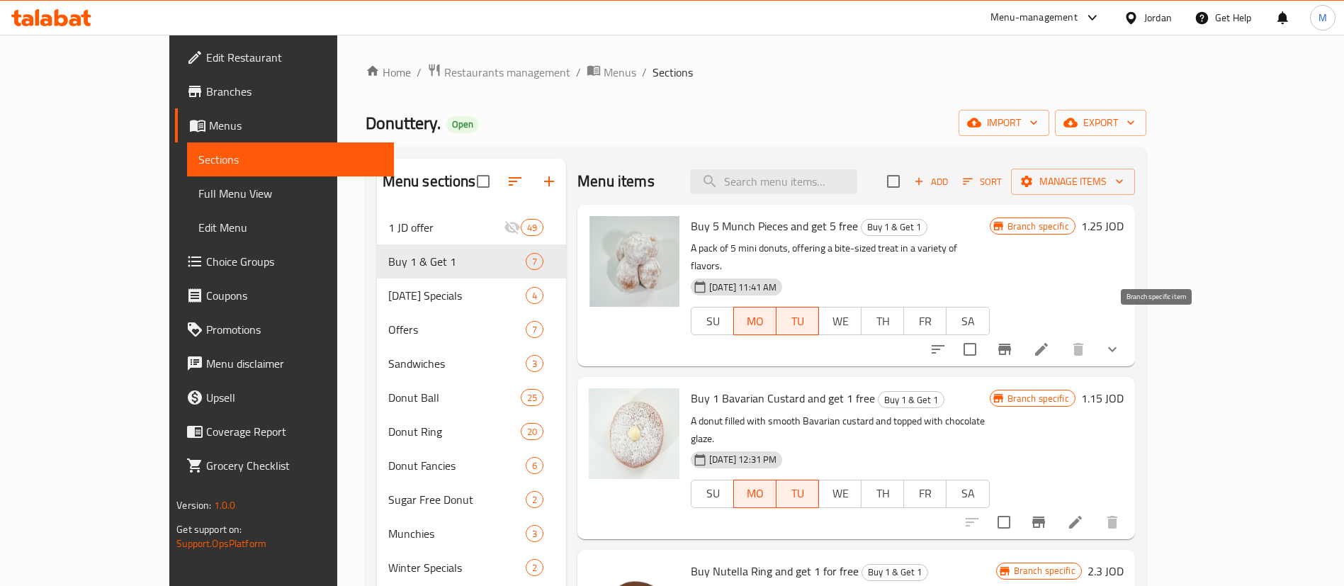
click at [1013, 341] on icon "Branch-specific-item" at bounding box center [1004, 349] width 17 height 17
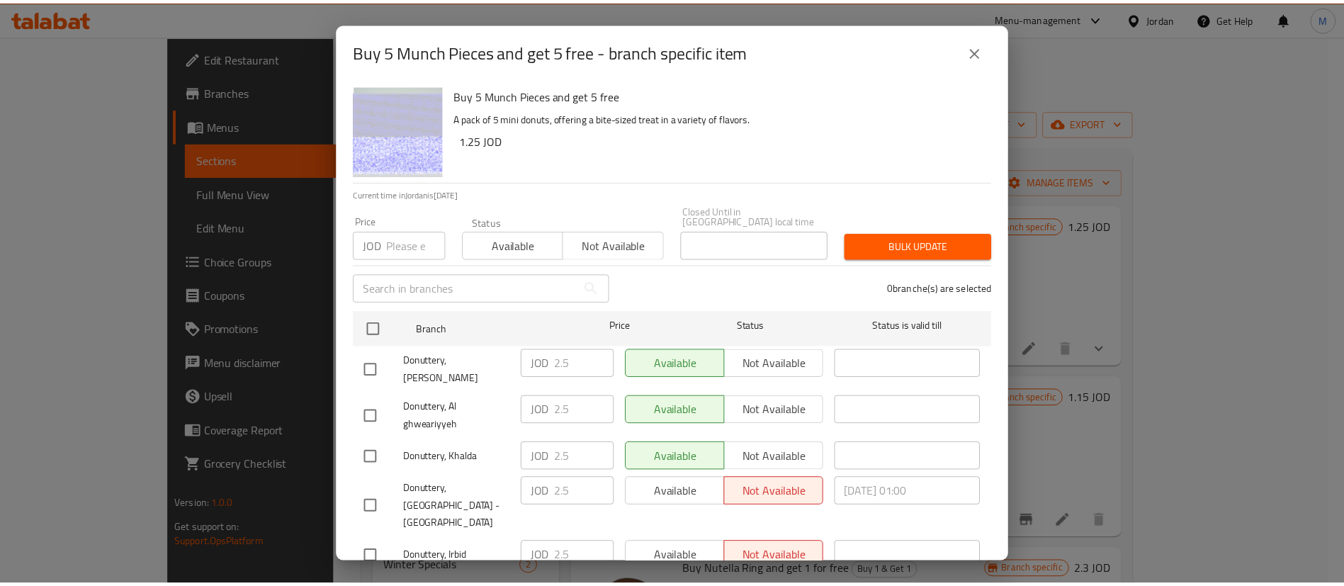
scroll to position [410, 0]
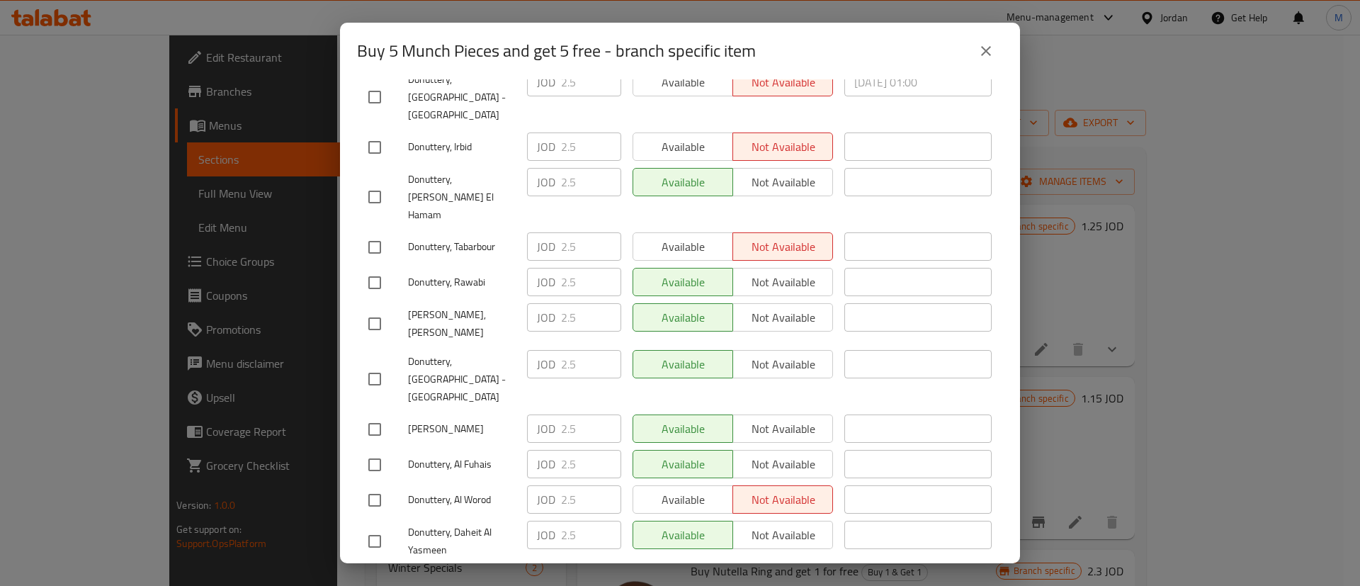
click at [985, 47] on icon "close" at bounding box center [986, 51] width 17 height 17
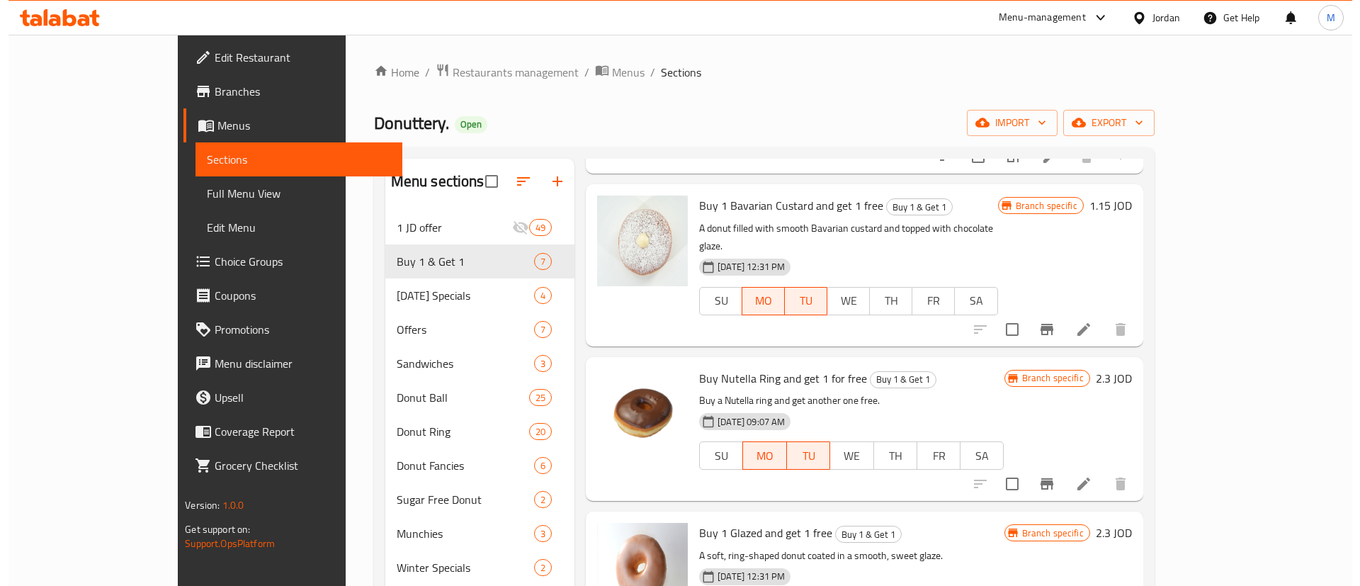
scroll to position [193, 0]
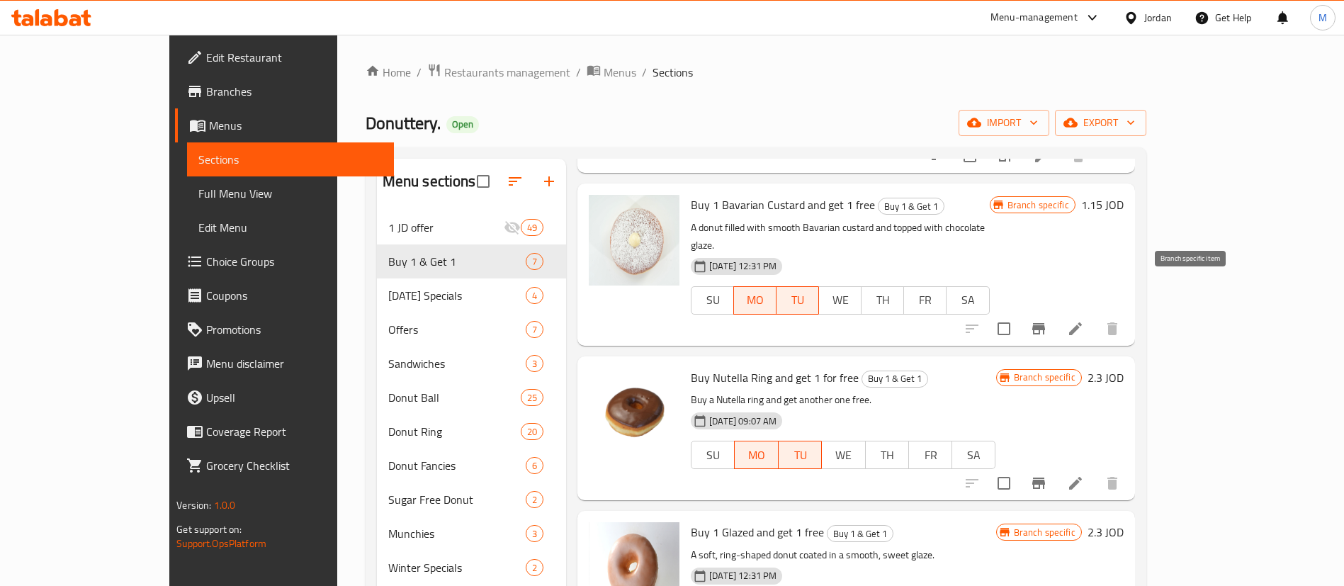
click at [1047, 320] on icon "Branch-specific-item" at bounding box center [1038, 328] width 17 height 17
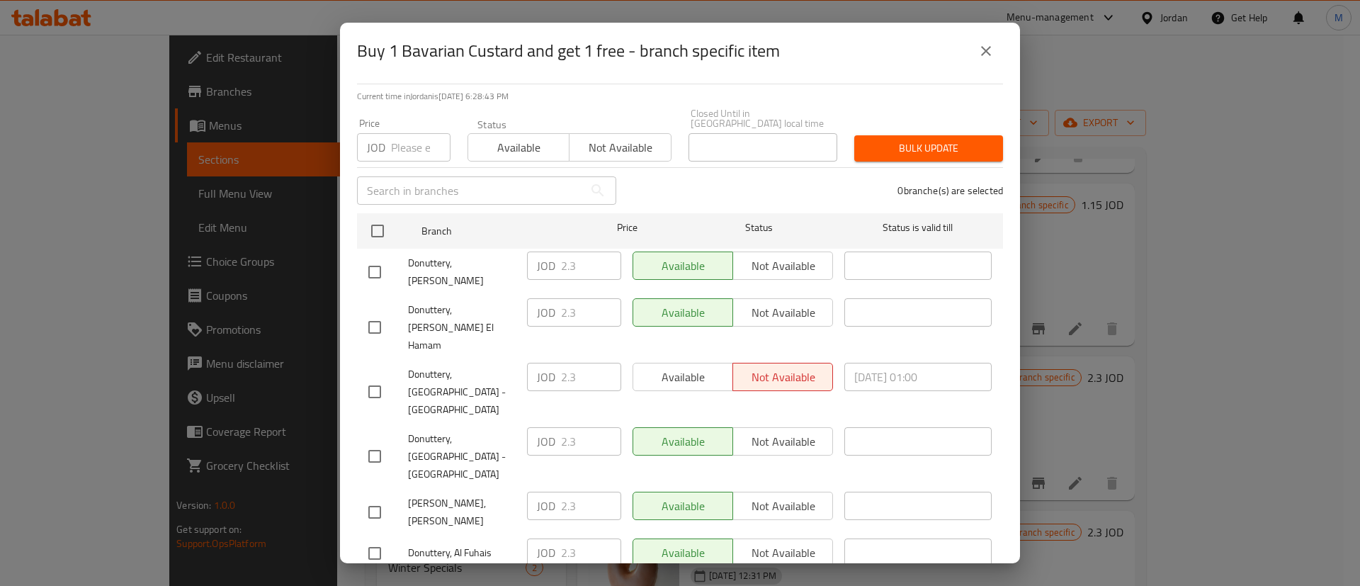
scroll to position [0, 0]
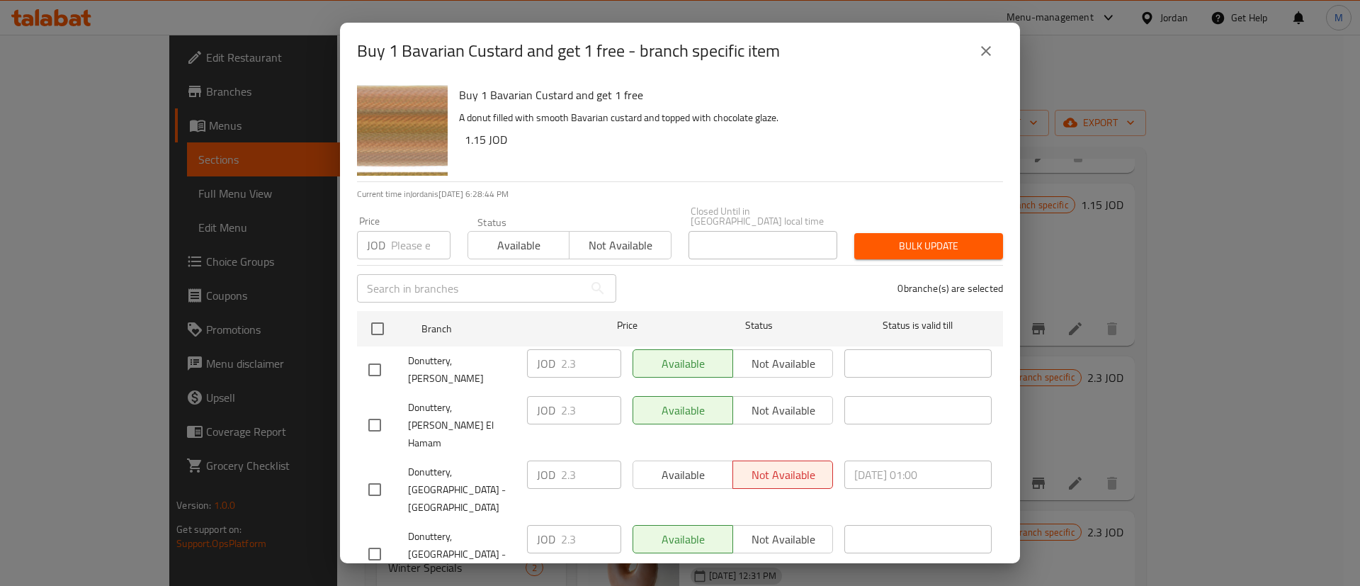
drag, startPoint x: 990, startPoint y: 53, endPoint x: 1054, endPoint y: 164, distance: 127.9
click at [989, 52] on icon "close" at bounding box center [986, 51] width 17 height 17
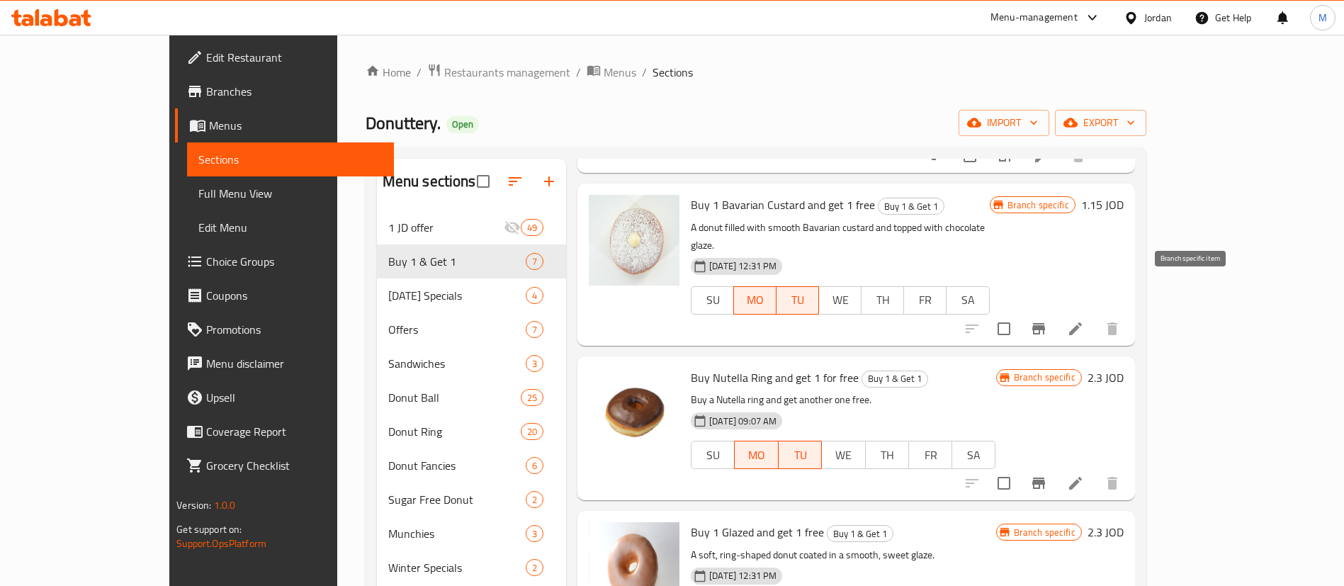
click at [1047, 320] on icon "Branch-specific-item" at bounding box center [1038, 328] width 17 height 17
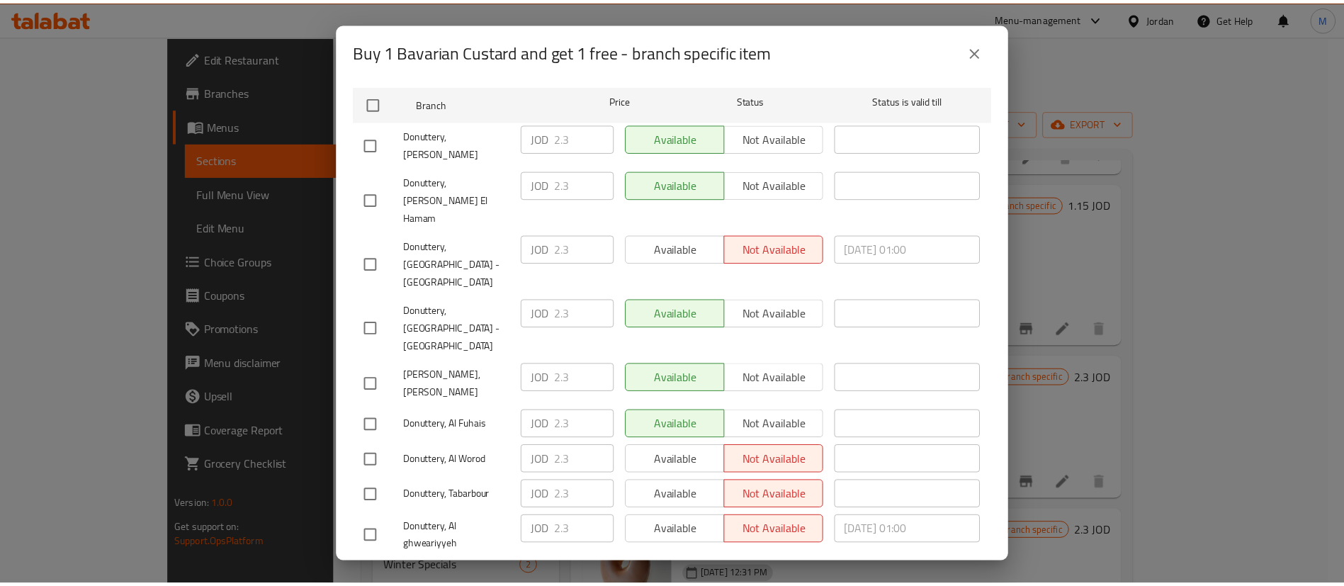
scroll to position [132, 0]
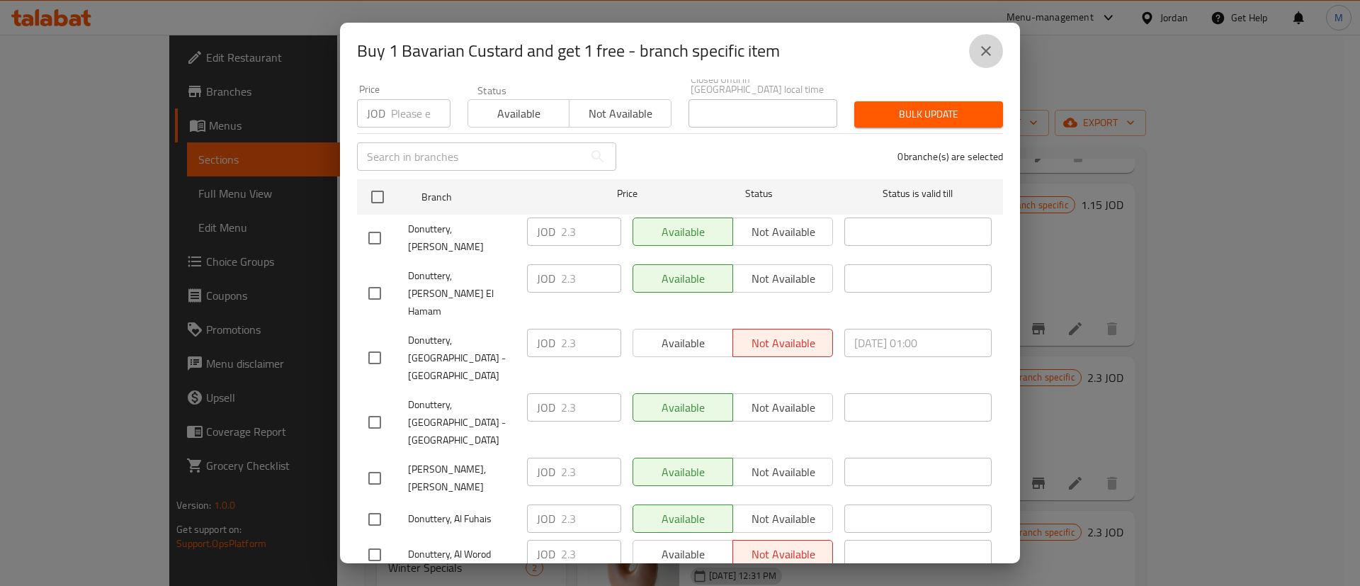
click at [985, 50] on icon "close" at bounding box center [986, 51] width 17 height 17
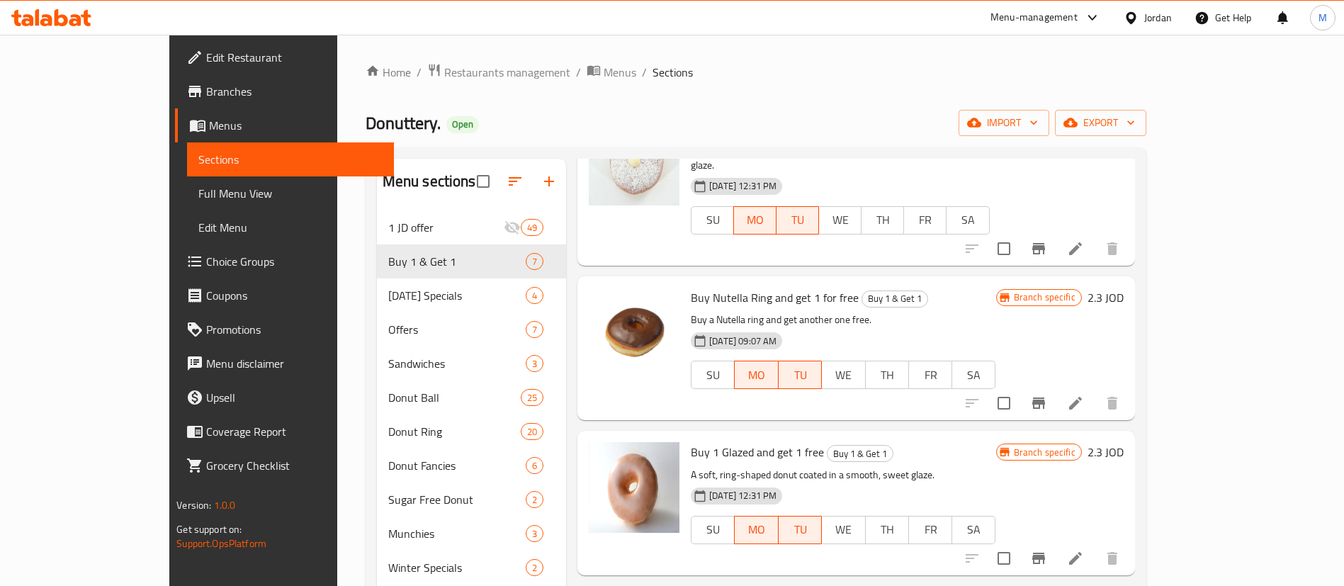
scroll to position [179, 0]
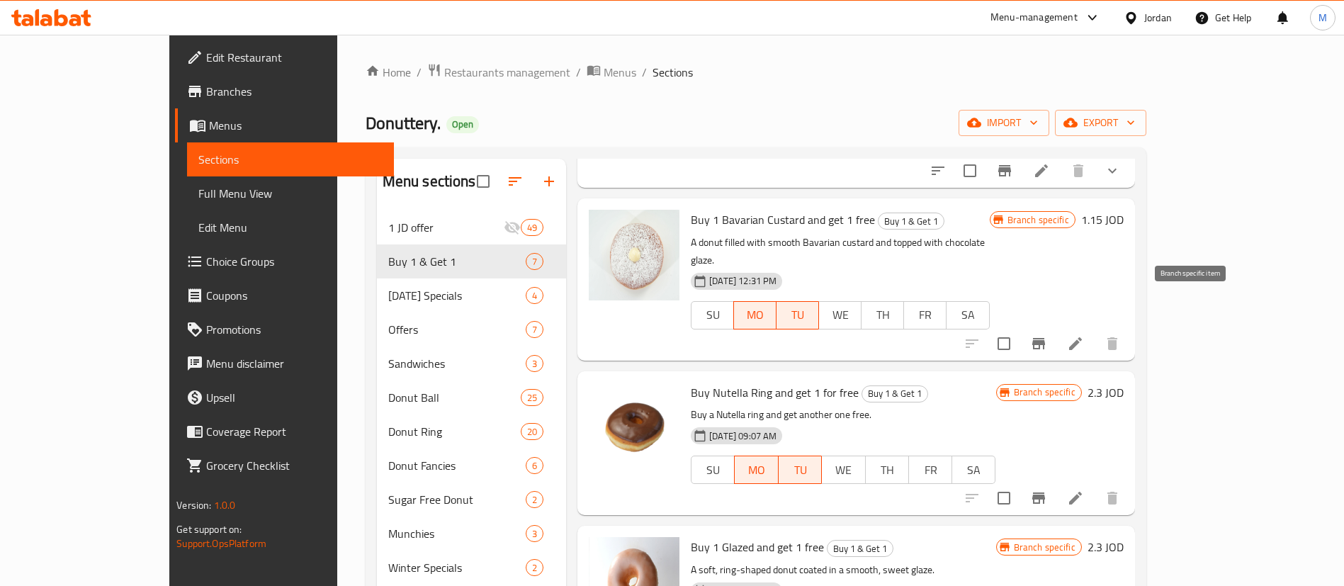
click at [1047, 335] on icon "Branch-specific-item" at bounding box center [1038, 343] width 17 height 17
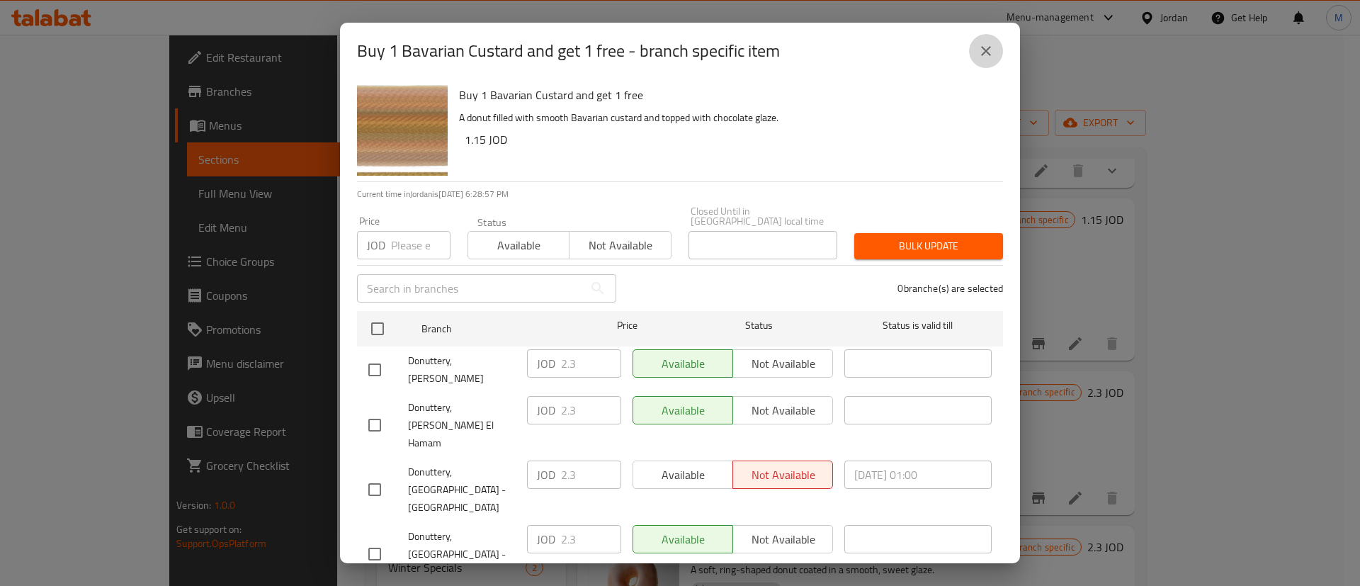
click at [985, 52] on icon "close" at bounding box center [986, 51] width 10 height 10
